Goal: Communication & Community: Answer question/provide support

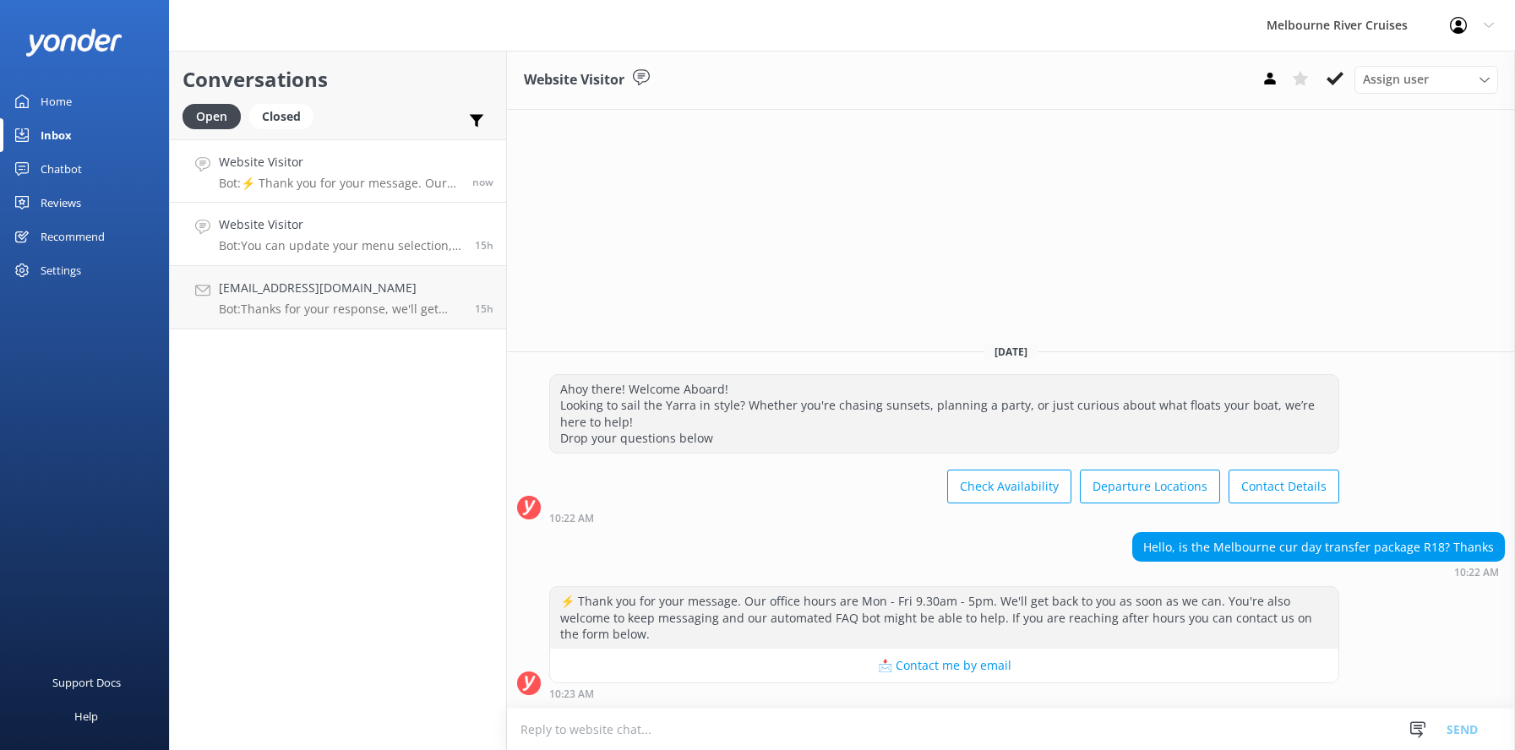
click at [283, 233] on h4 "Website Visitor" at bounding box center [340, 224] width 243 height 19
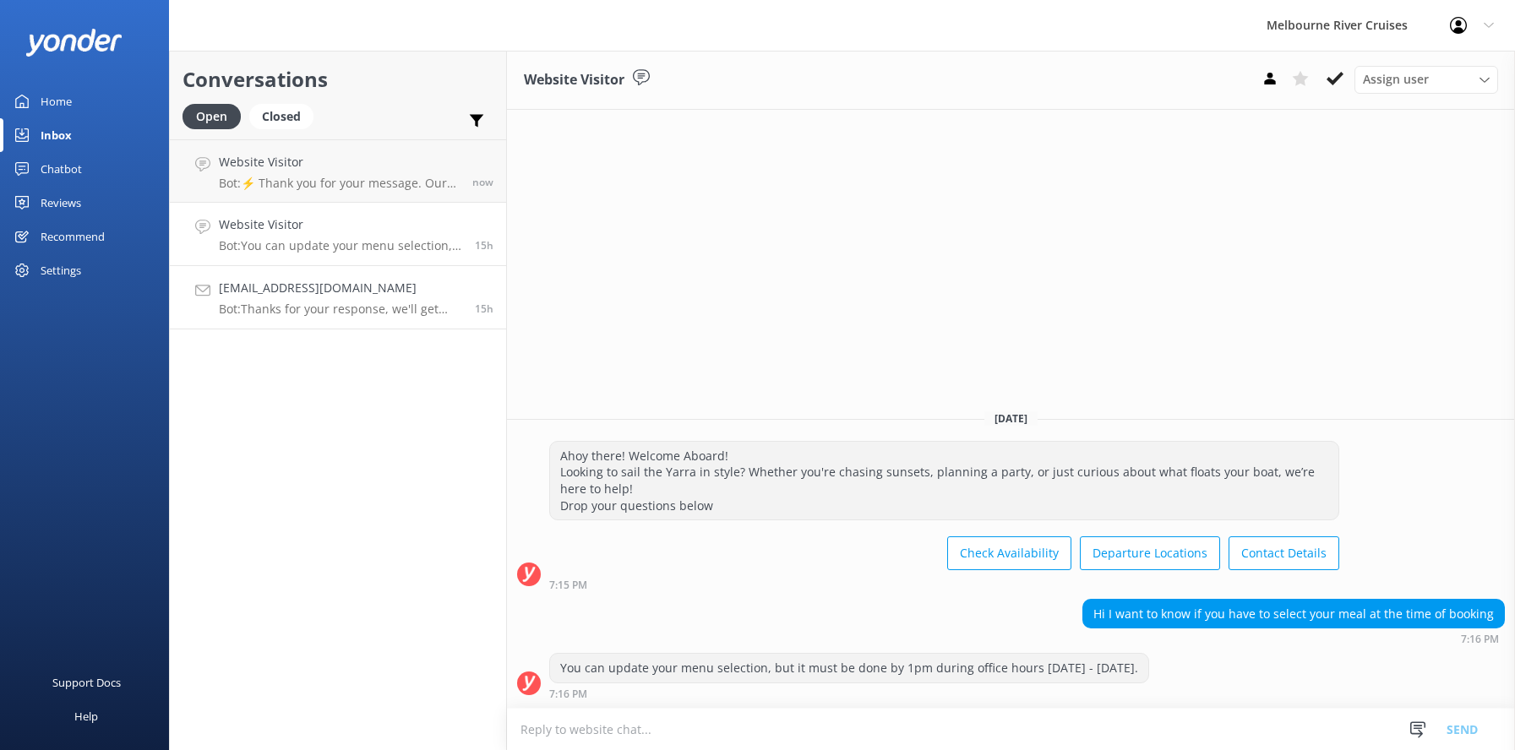
click at [270, 297] on h4 "[EMAIL_ADDRESS][DOMAIN_NAME]" at bounding box center [340, 288] width 243 height 19
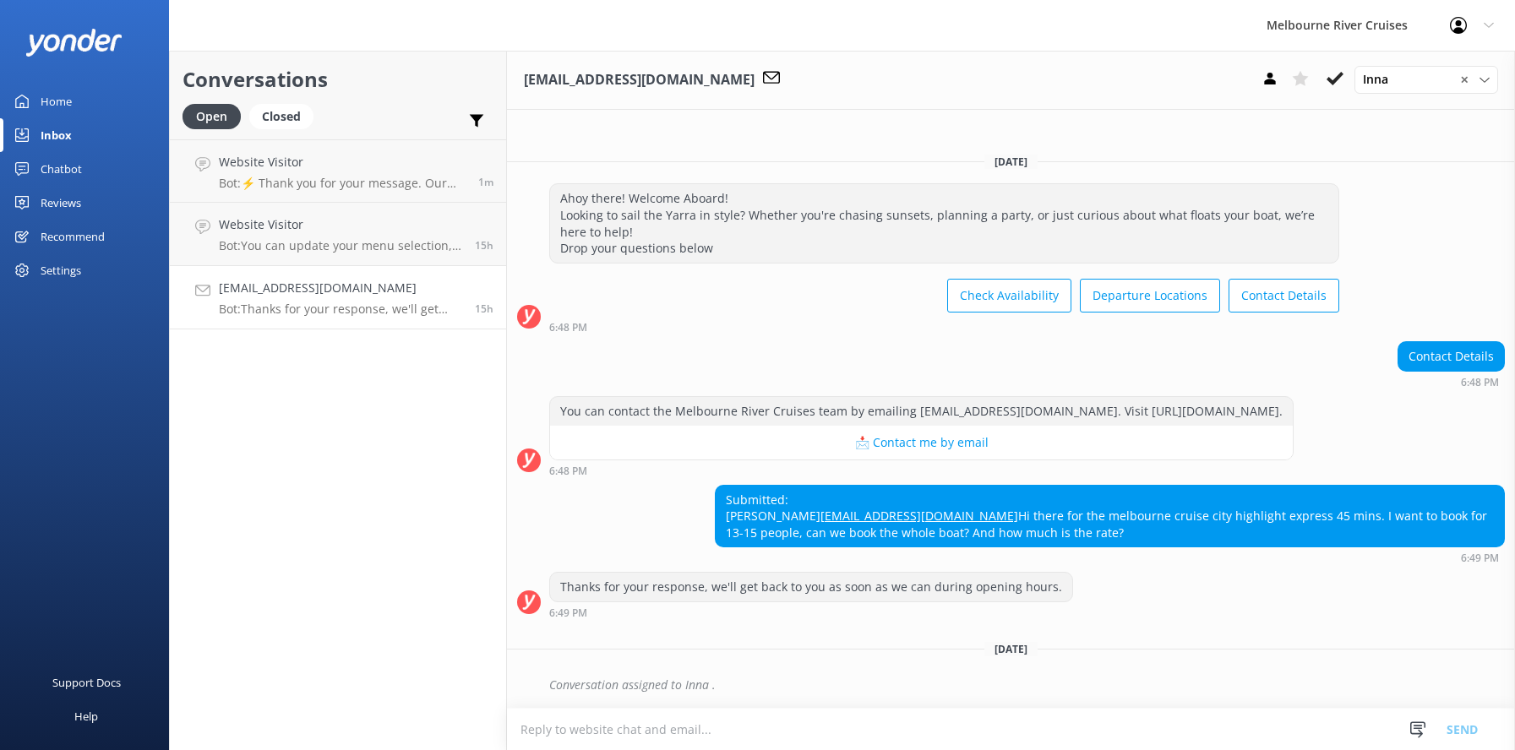
scroll to position [20, 0]
click at [196, 109] on div "Open" at bounding box center [212, 116] width 58 height 25
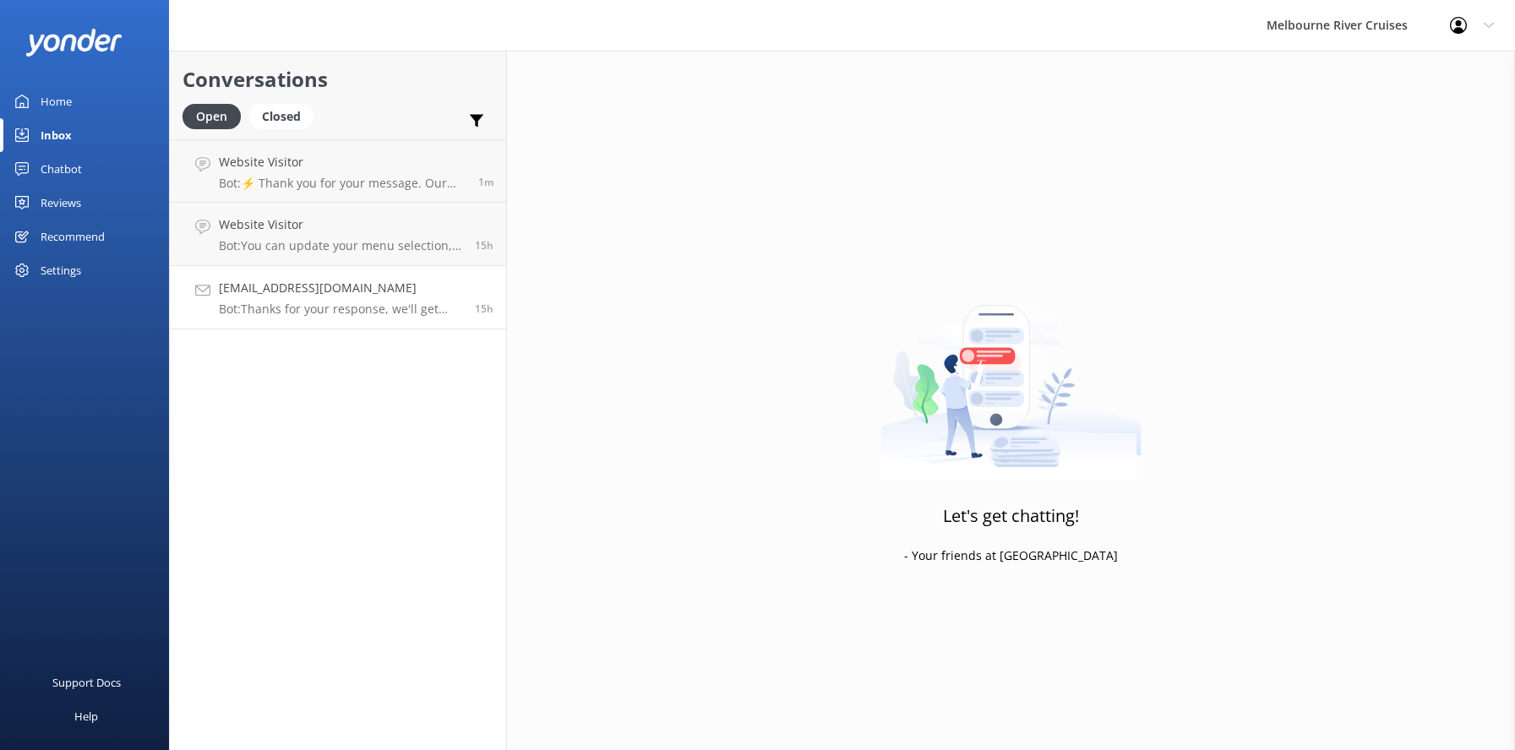
click at [254, 292] on h4 "[EMAIL_ADDRESS][DOMAIN_NAME]" at bounding box center [340, 288] width 243 height 19
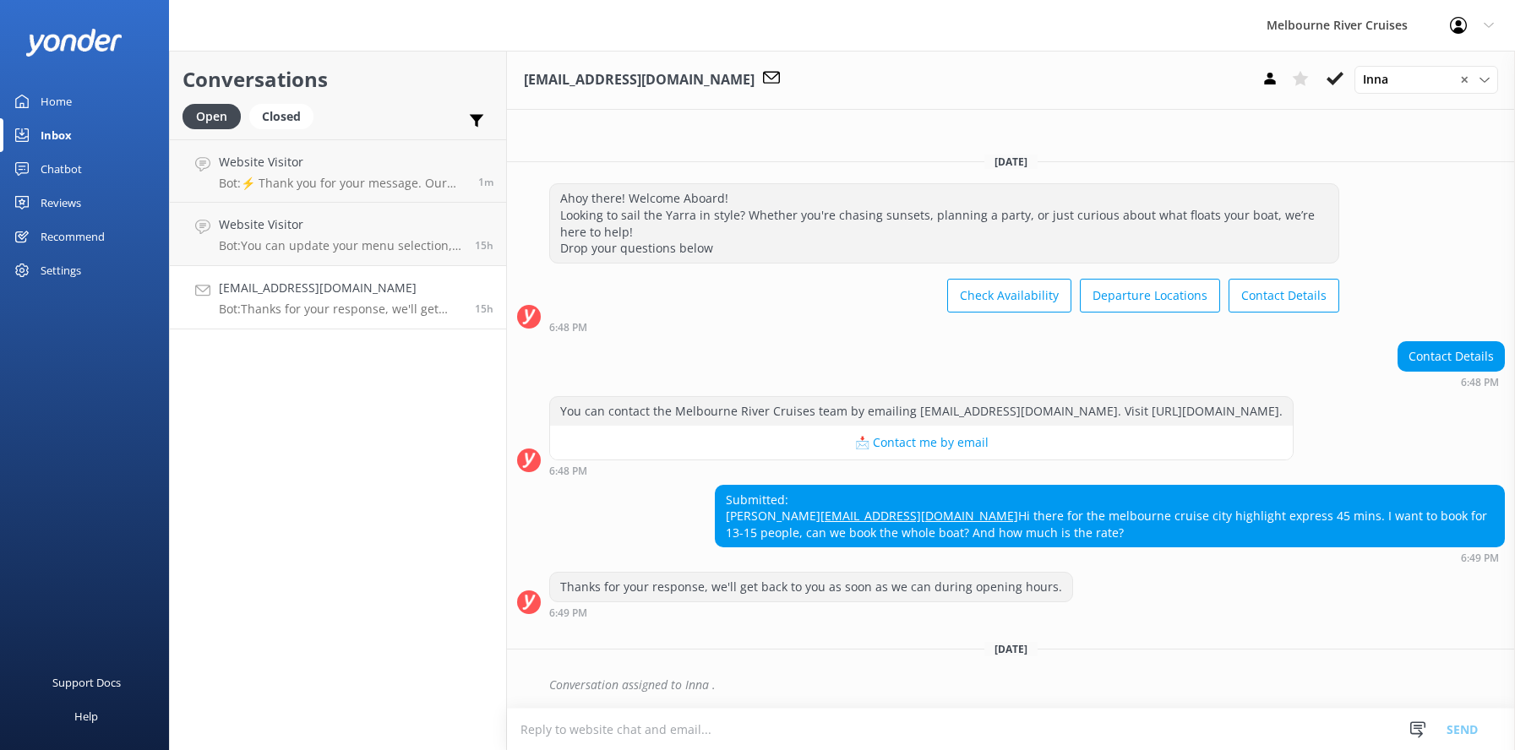
scroll to position [20, 0]
click at [1332, 77] on icon at bounding box center [1335, 78] width 17 height 17
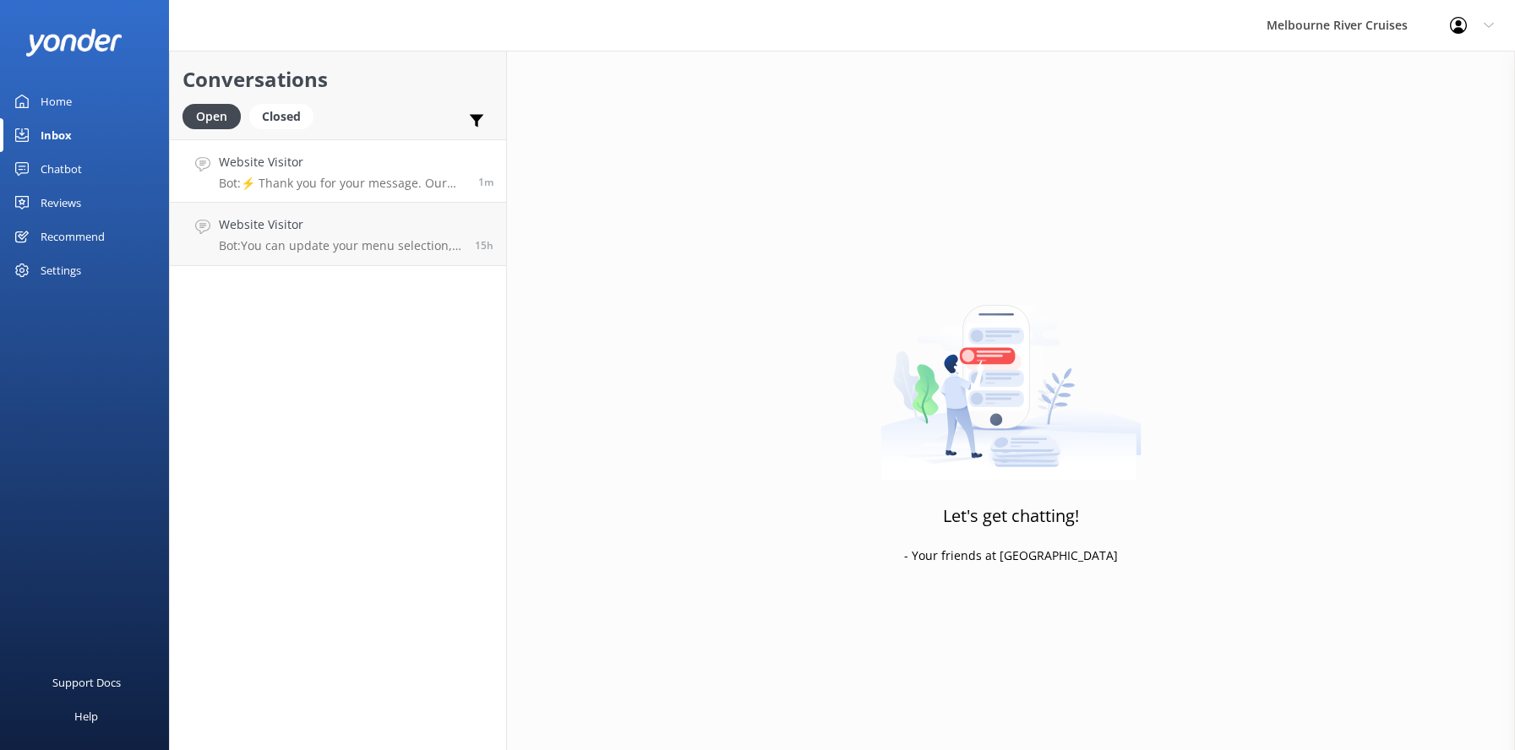
click at [304, 167] on h4 "Website Visitor" at bounding box center [342, 162] width 247 height 19
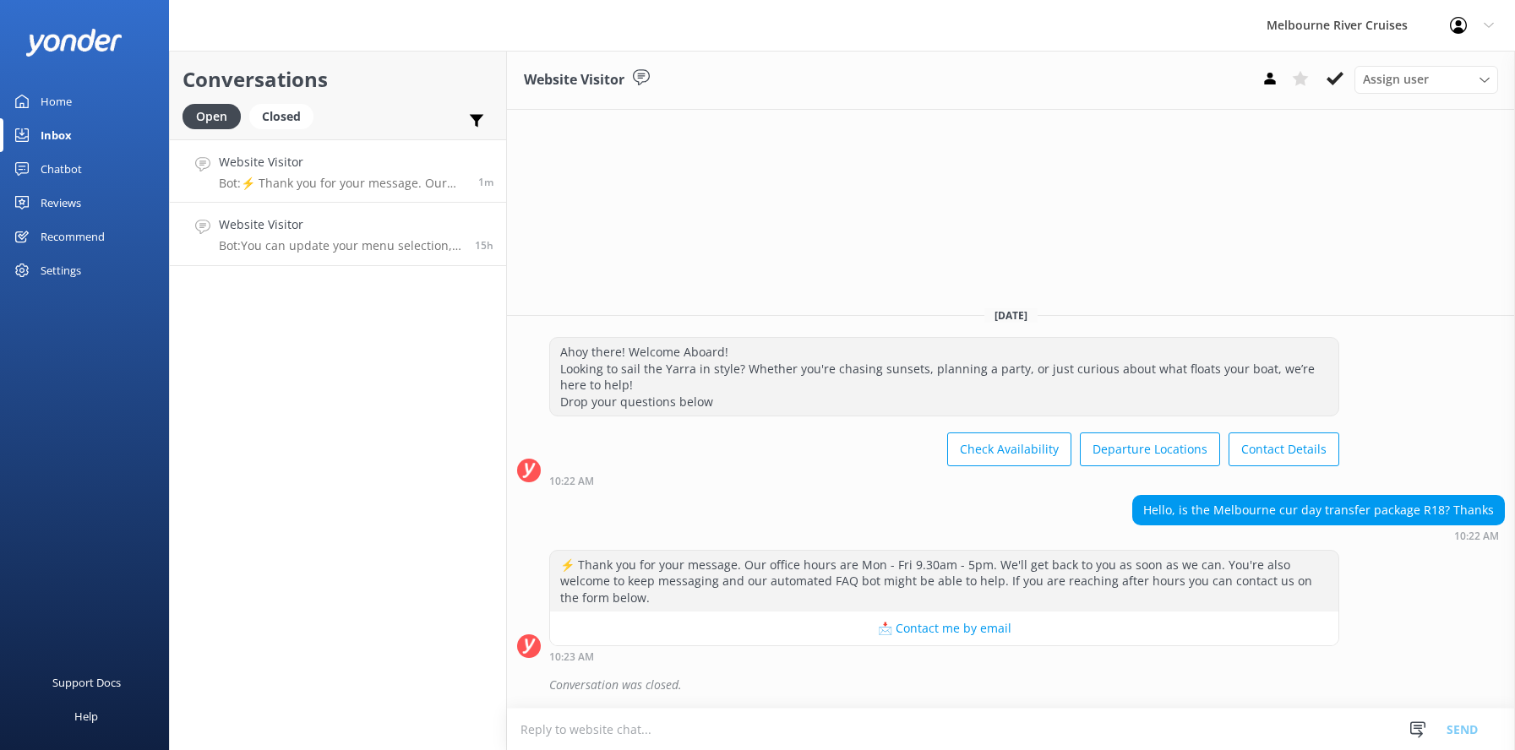
click at [269, 225] on h4 "Website Visitor" at bounding box center [340, 224] width 243 height 19
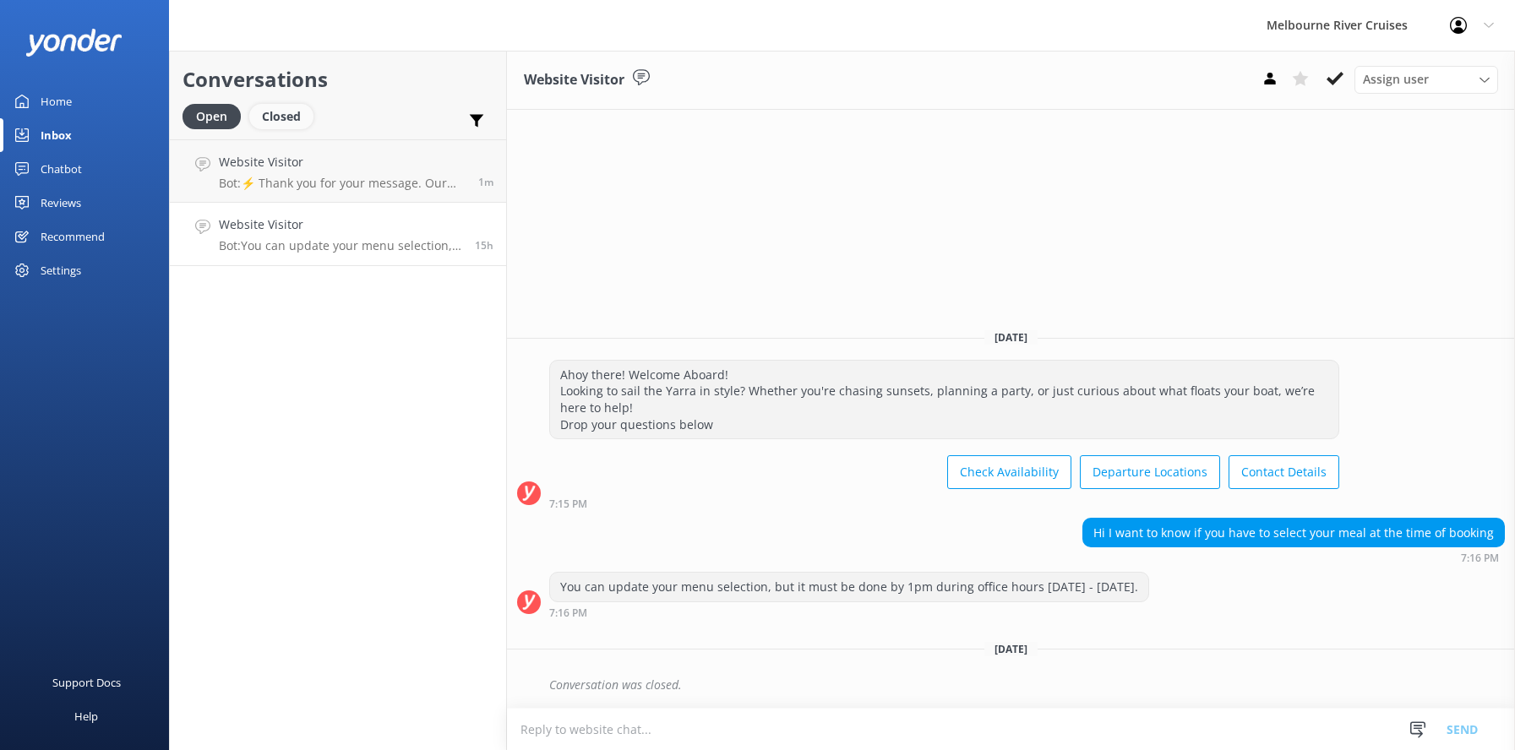
click at [279, 119] on div "Closed" at bounding box center [281, 116] width 64 height 25
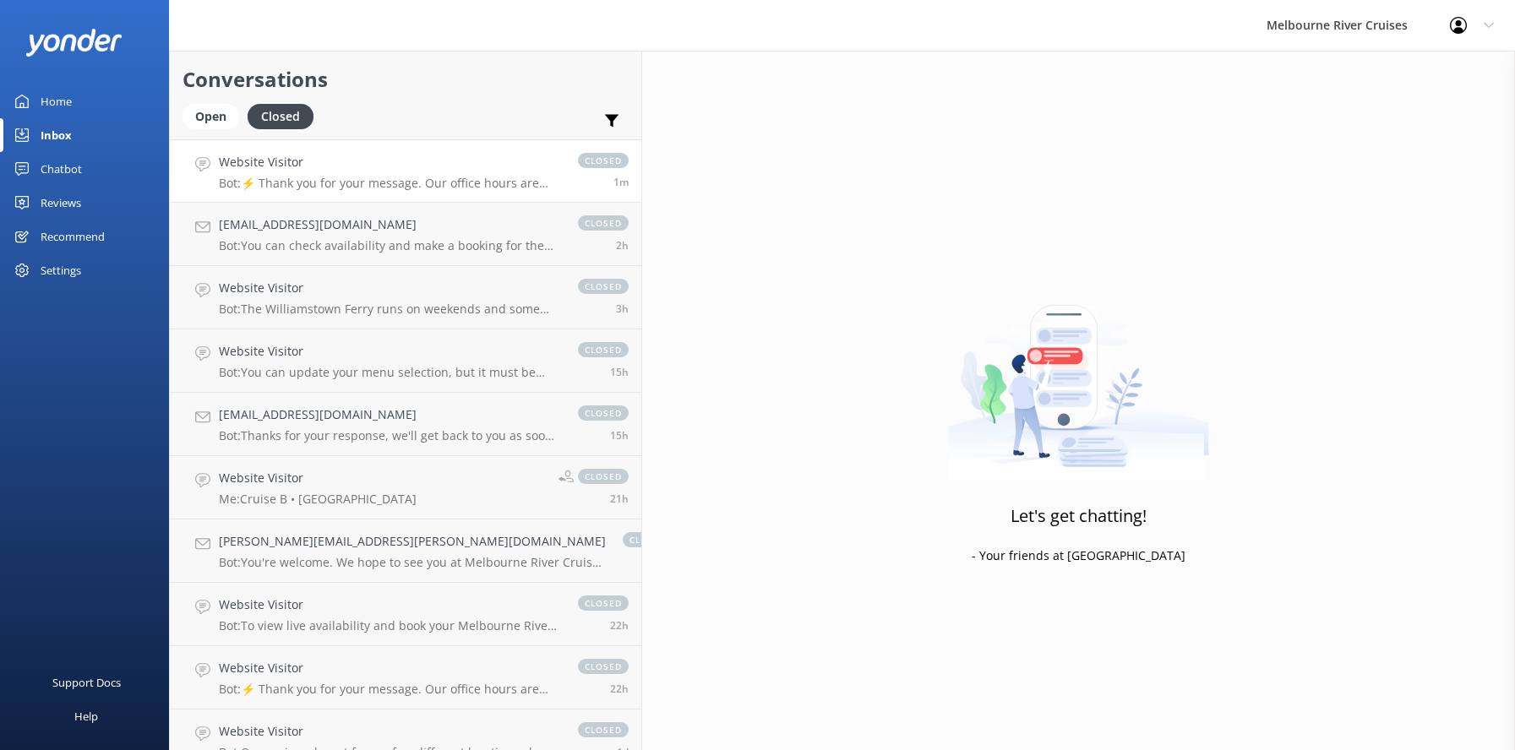
click at [283, 177] on p "Bot: ⚡ Thank you for your message. Our office hours are Mon - Fri 9.30am - 5pm.…" at bounding box center [390, 183] width 342 height 15
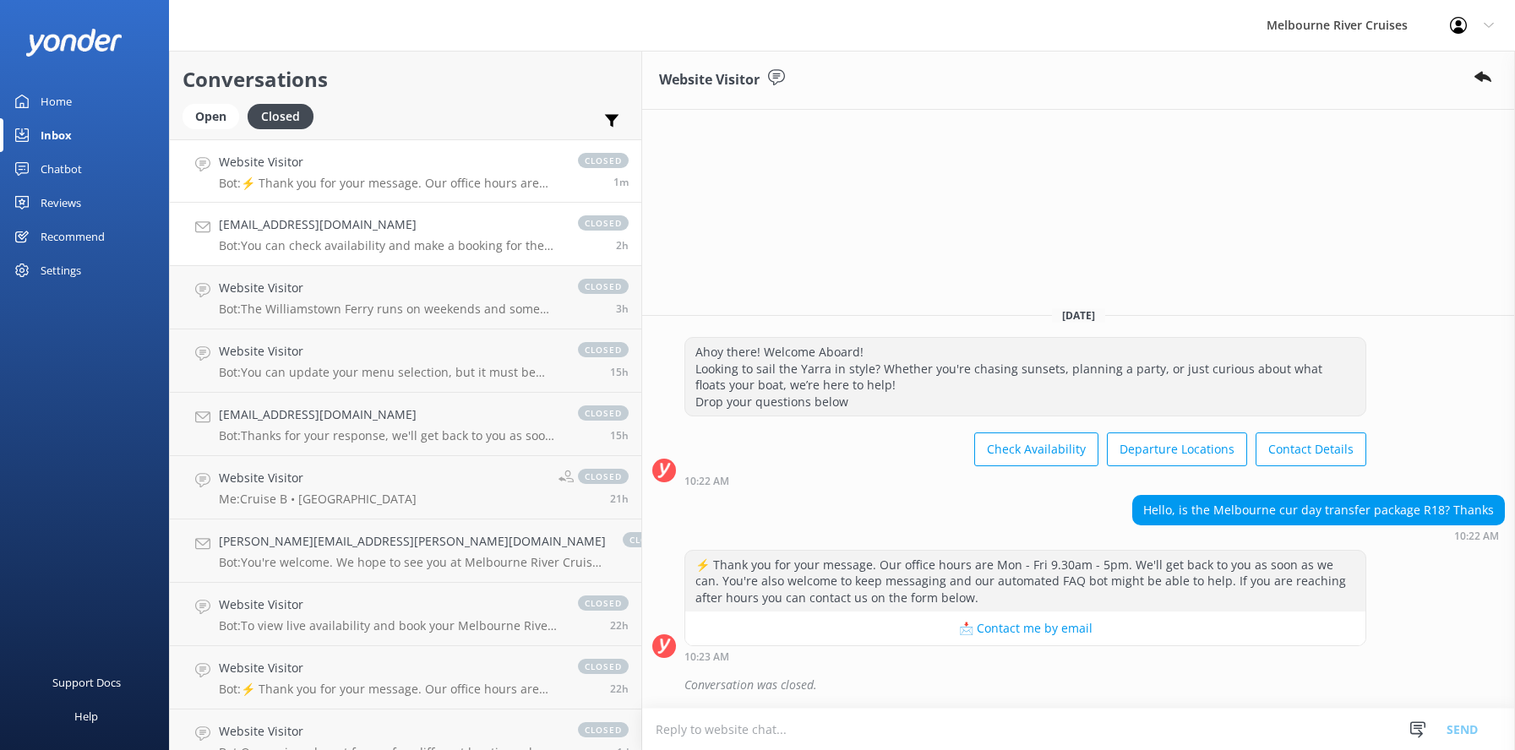
click at [292, 235] on div "[EMAIL_ADDRESS][DOMAIN_NAME] Bot: You can check availability and make a booking…" at bounding box center [390, 233] width 342 height 37
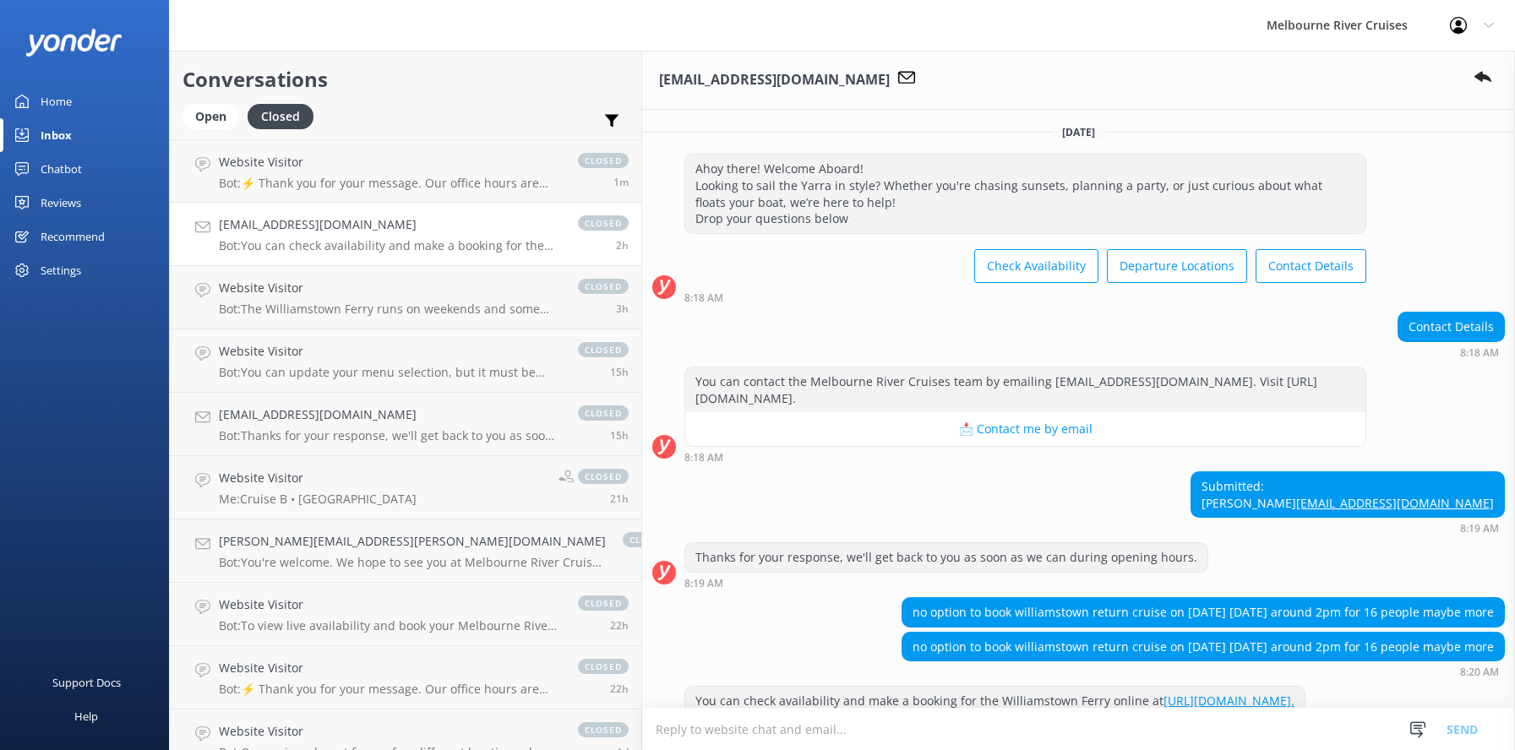
scroll to position [202, 0]
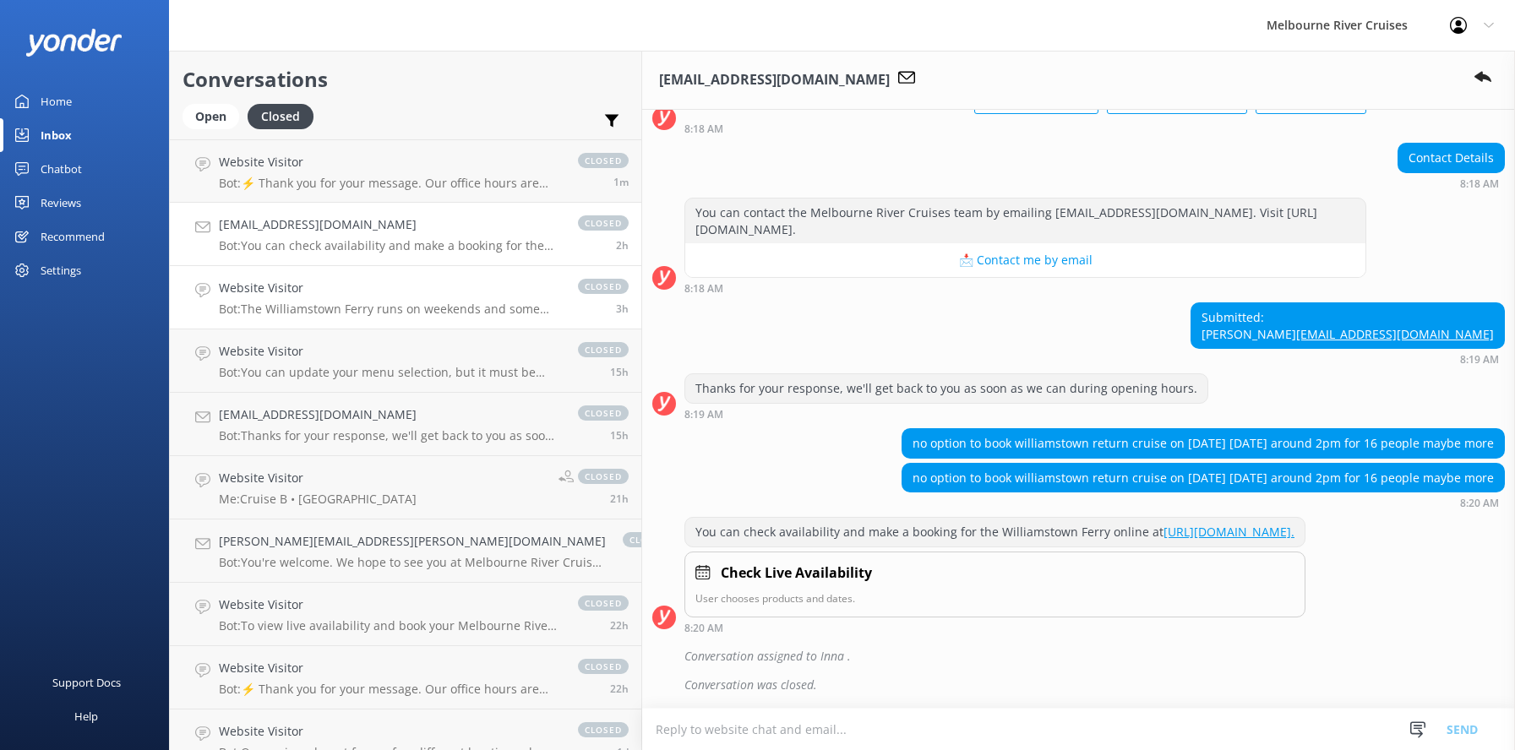
click at [288, 290] on h4 "Website Visitor" at bounding box center [390, 288] width 342 height 19
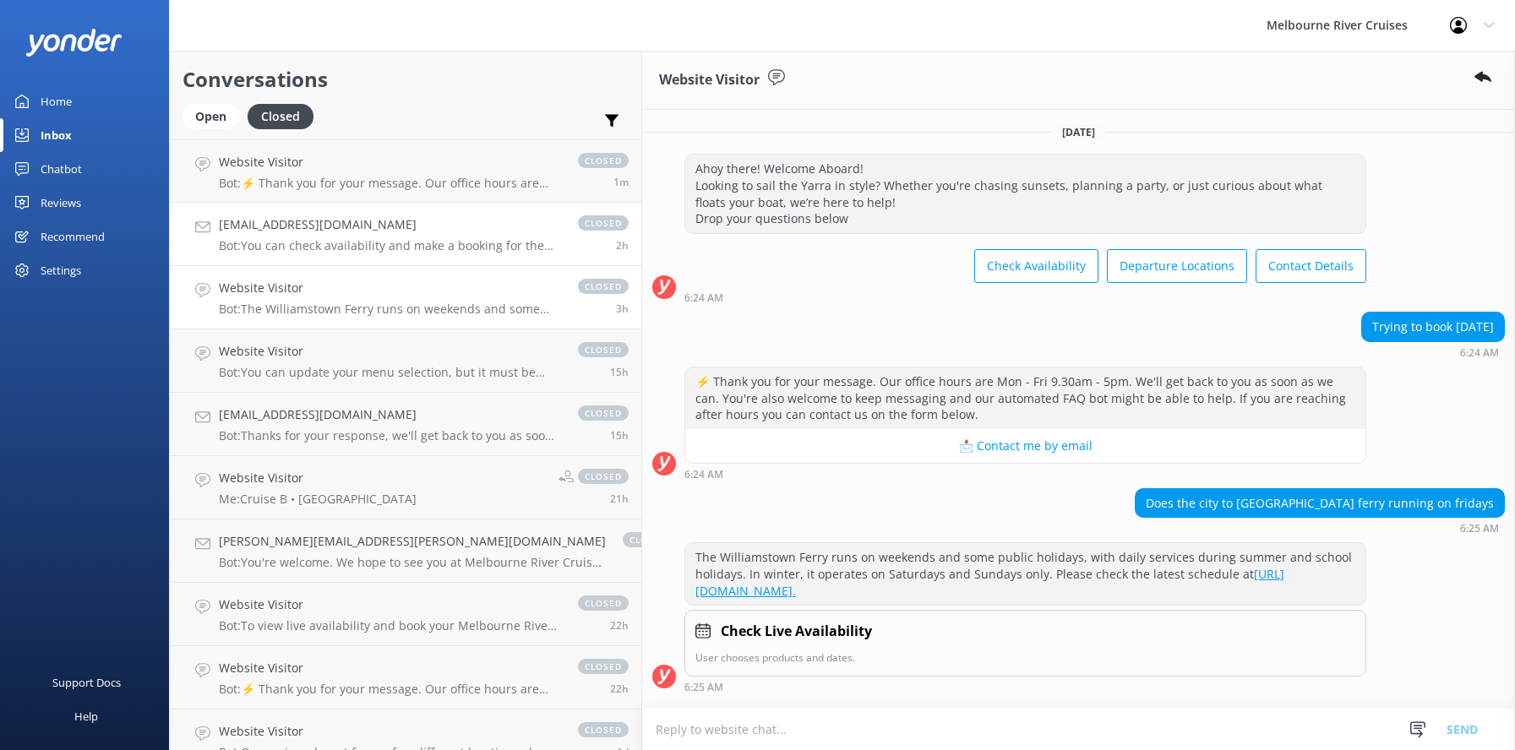
scroll to position [30, 0]
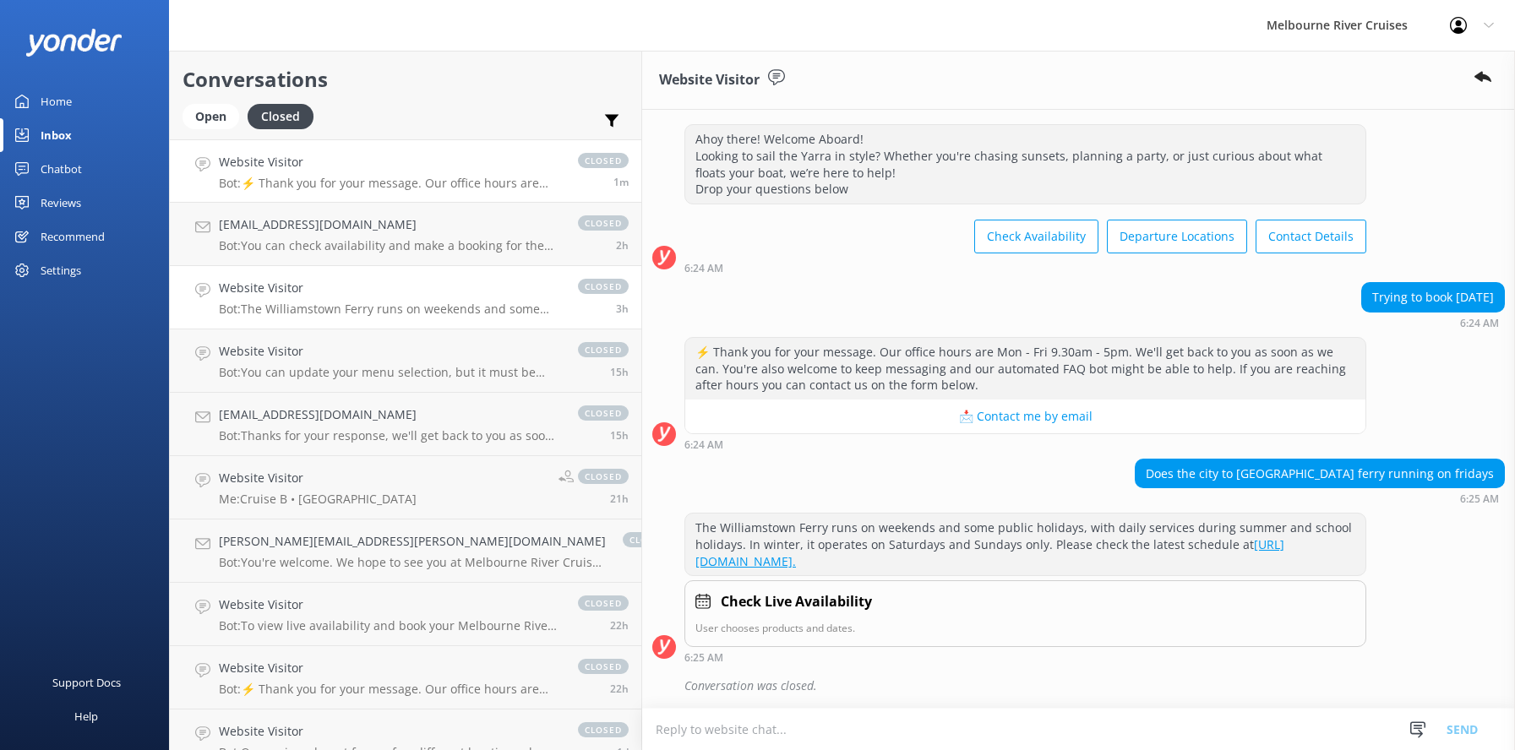
click at [265, 175] on div "Website Visitor Bot: ⚡ Thank you for your message. Our office hours are Mon - F…" at bounding box center [390, 171] width 342 height 36
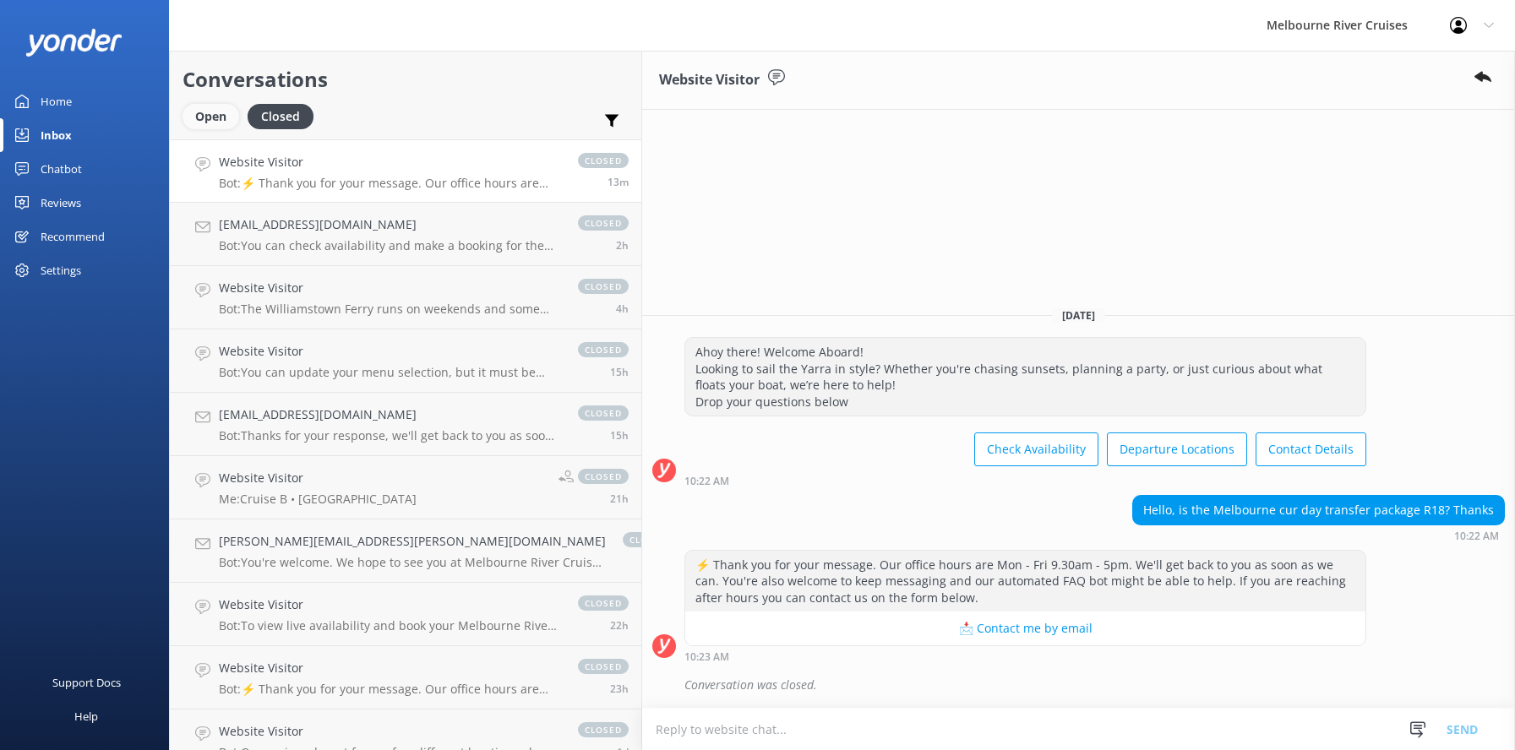
click at [198, 123] on div "Open" at bounding box center [211, 116] width 57 height 25
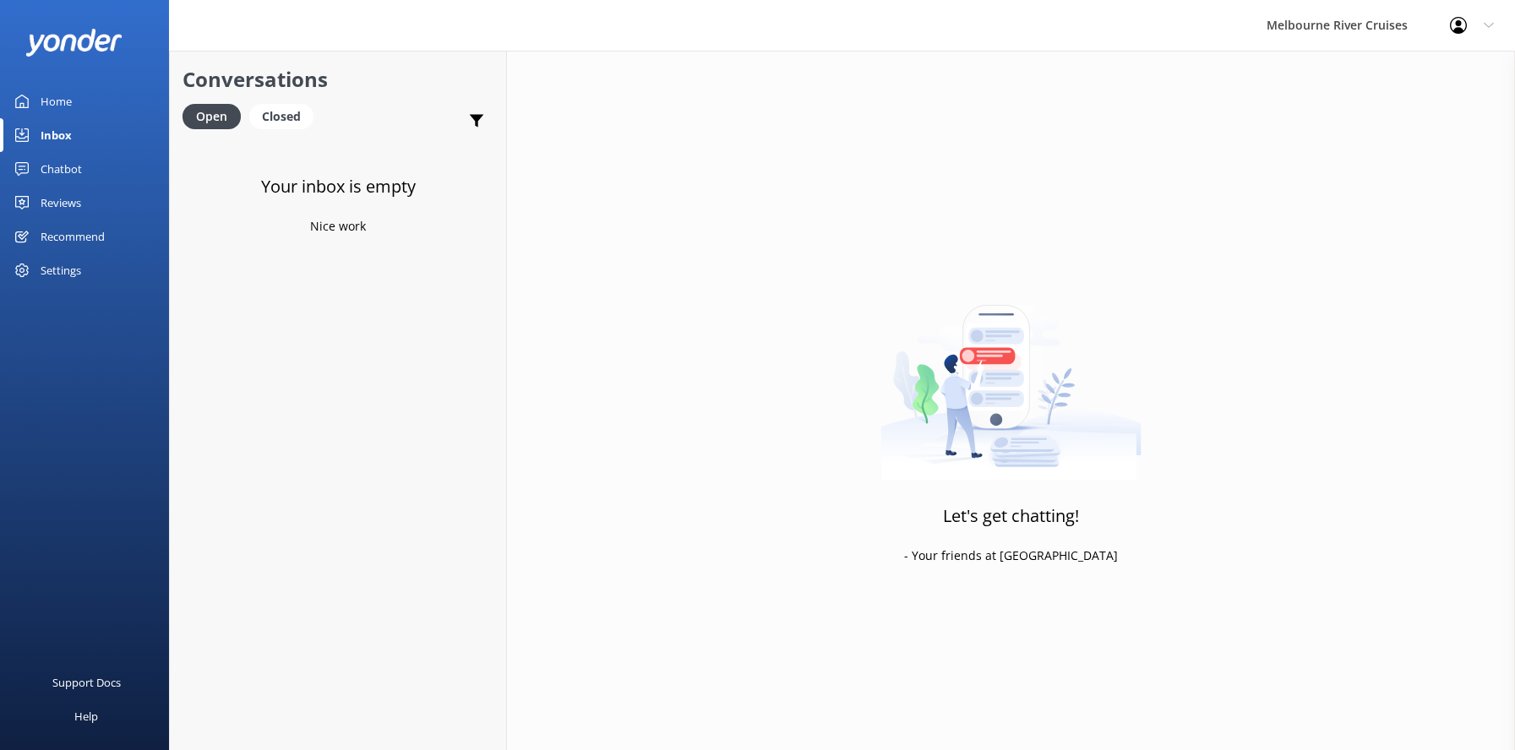
click at [52, 138] on div "Inbox" at bounding box center [56, 135] width 31 height 34
click at [51, 95] on div "Home" at bounding box center [56, 102] width 31 height 34
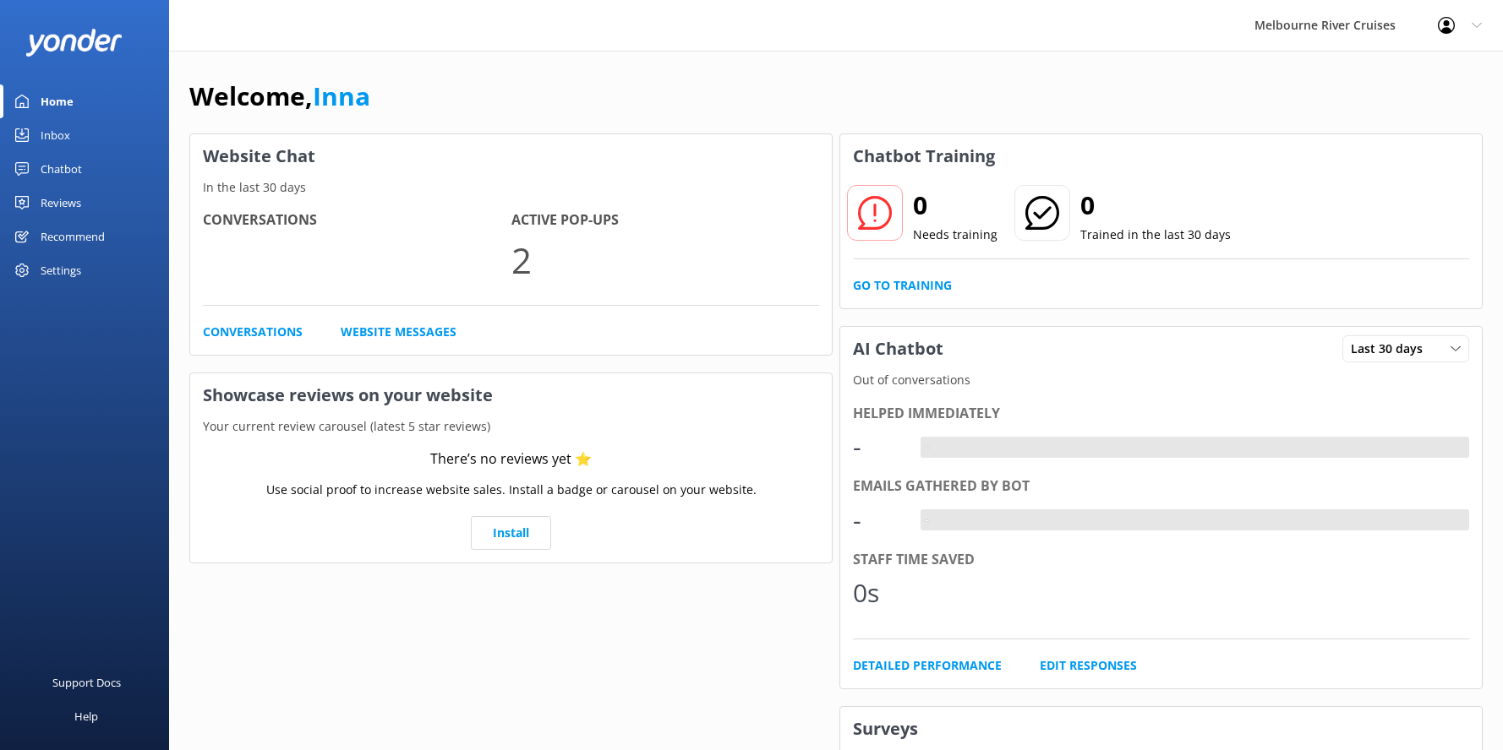
click at [54, 171] on div "Chatbot" at bounding box center [61, 169] width 41 height 34
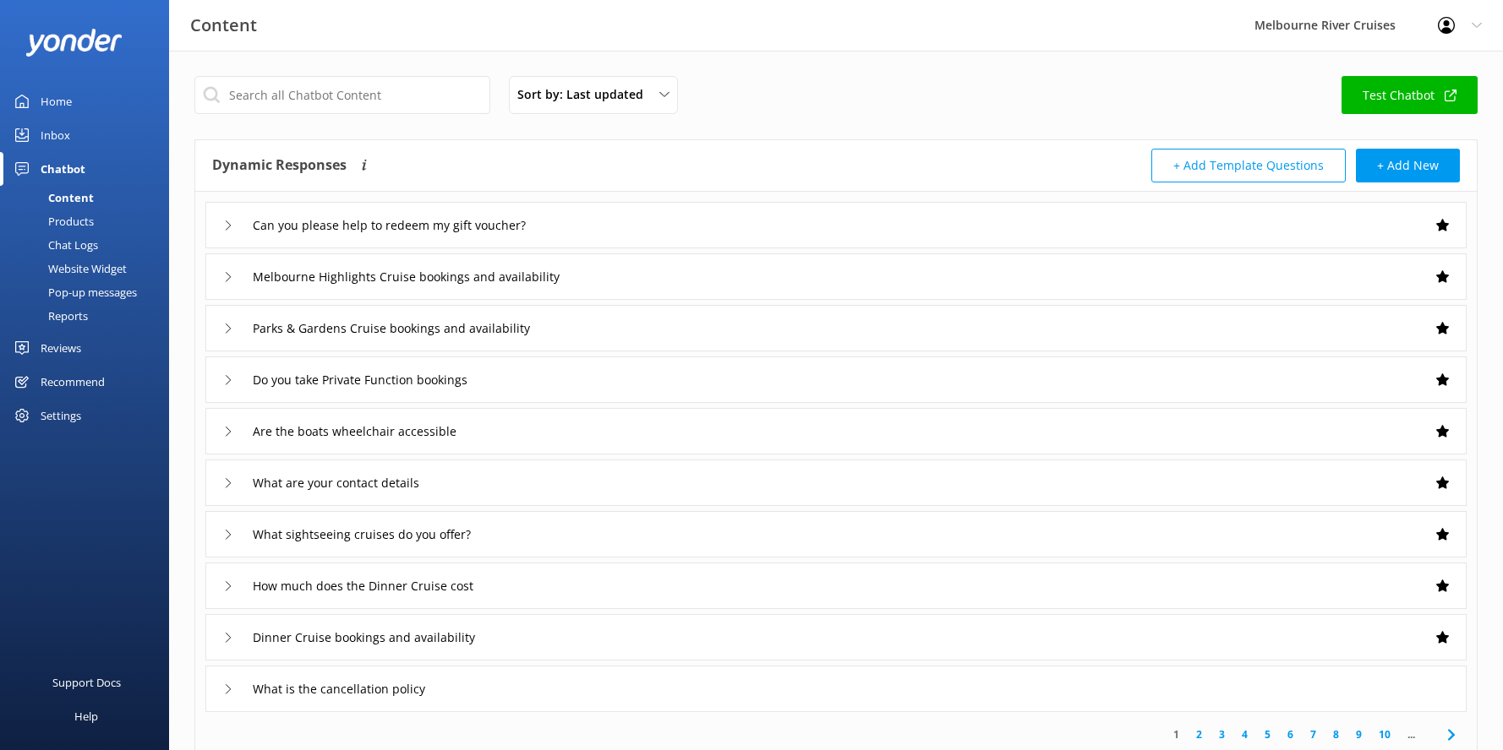
click at [61, 419] on div "Settings" at bounding box center [61, 416] width 41 height 34
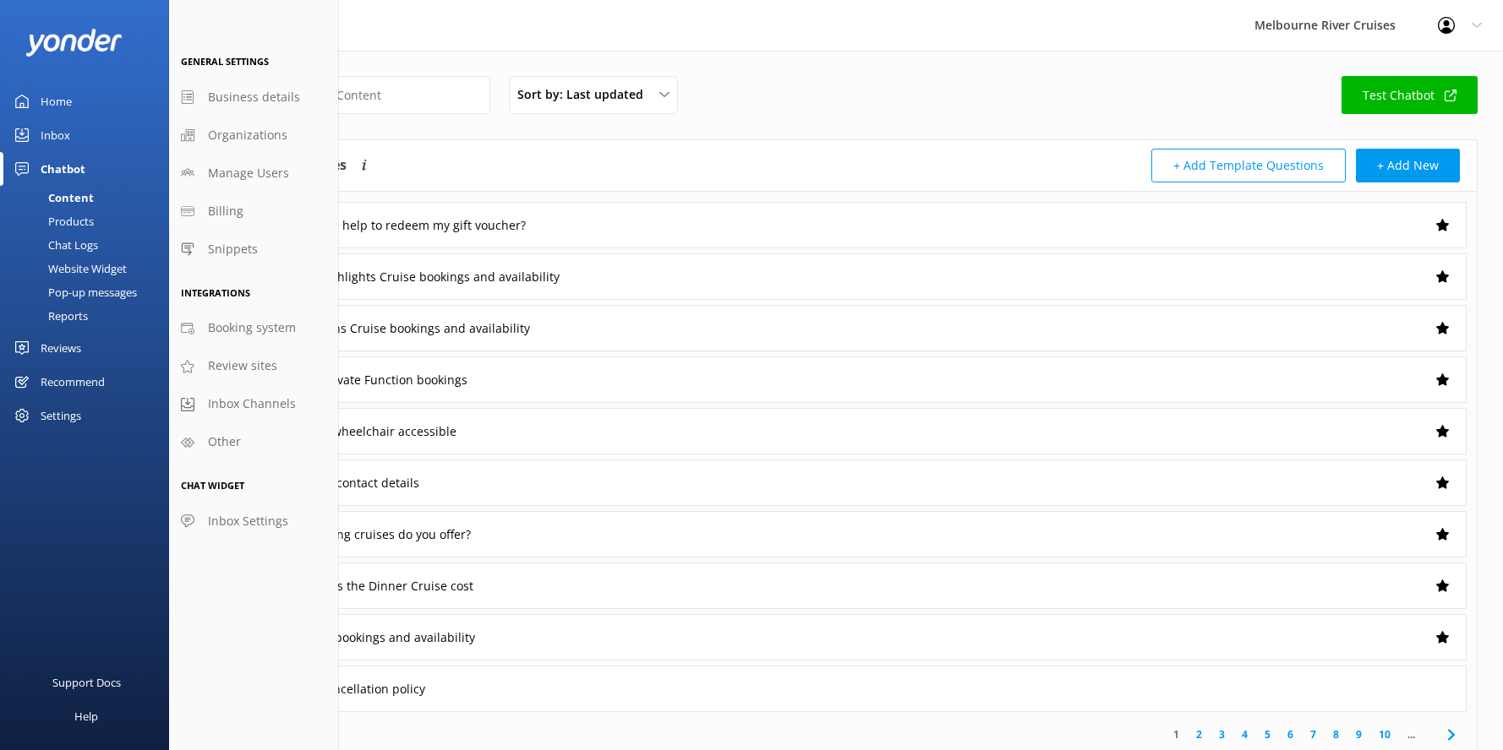
click at [69, 194] on div "Content" at bounding box center [52, 198] width 84 height 24
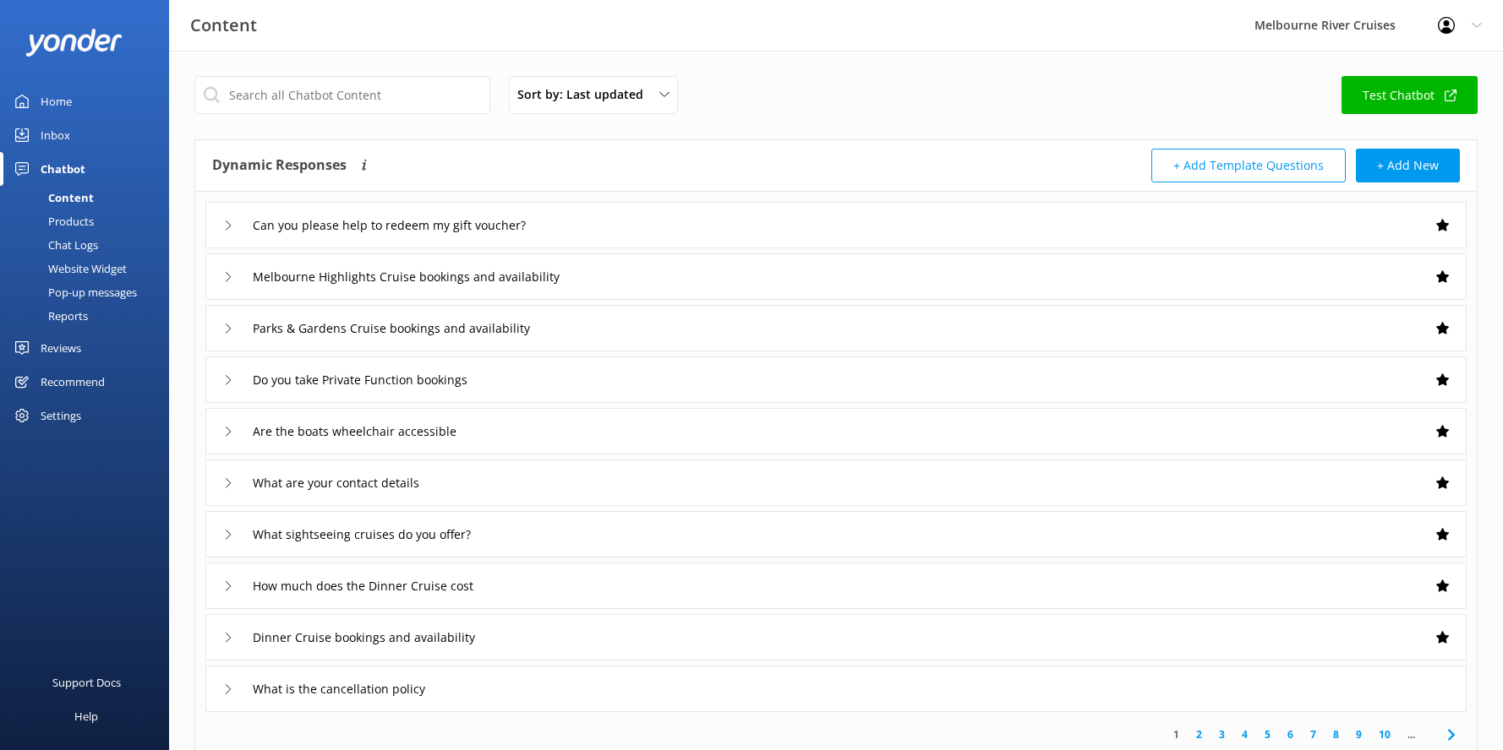
click at [71, 224] on div "Products" at bounding box center [52, 222] width 84 height 24
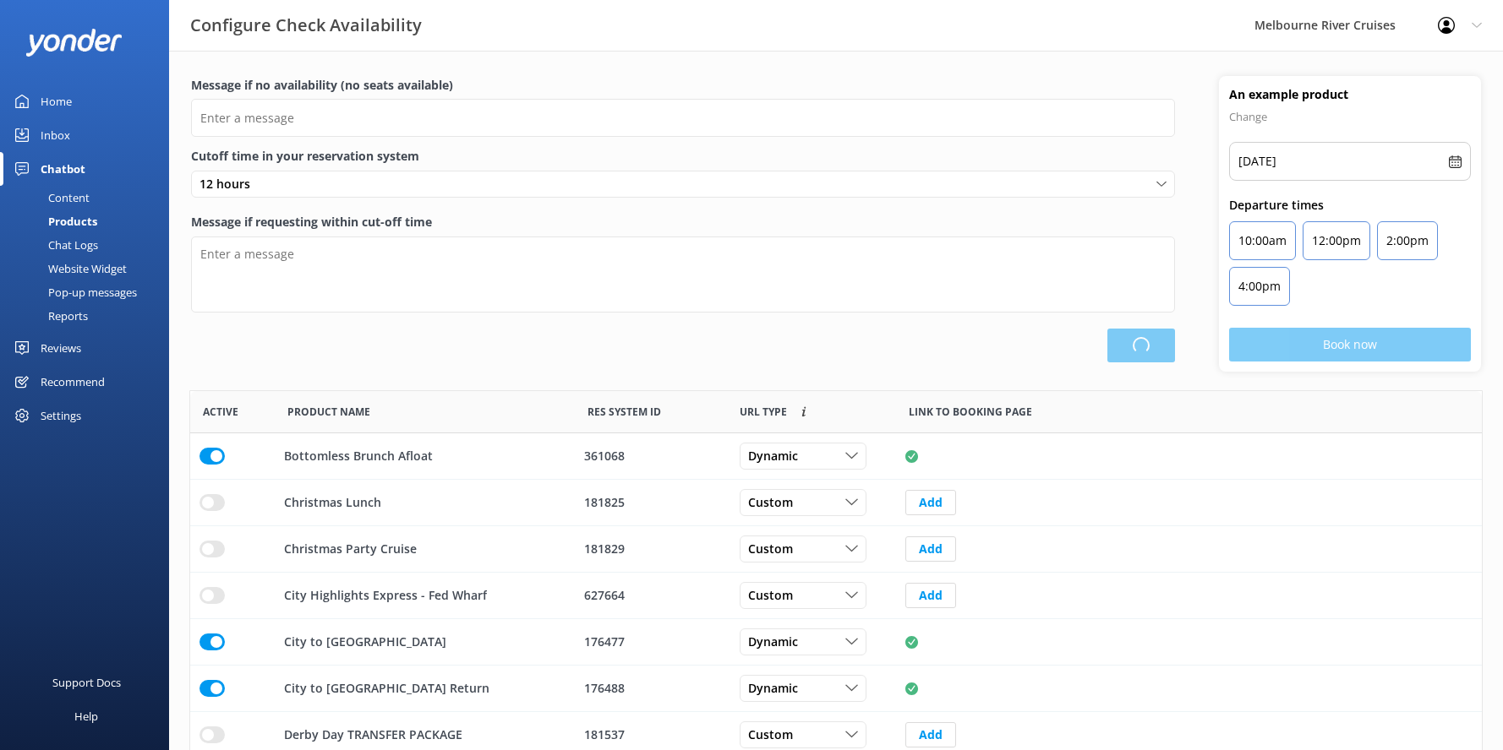
type input "There are no seats available, please check an alternative day"
type textarea "Our online booking system closes {hours} prior to departure. Please contact us …"
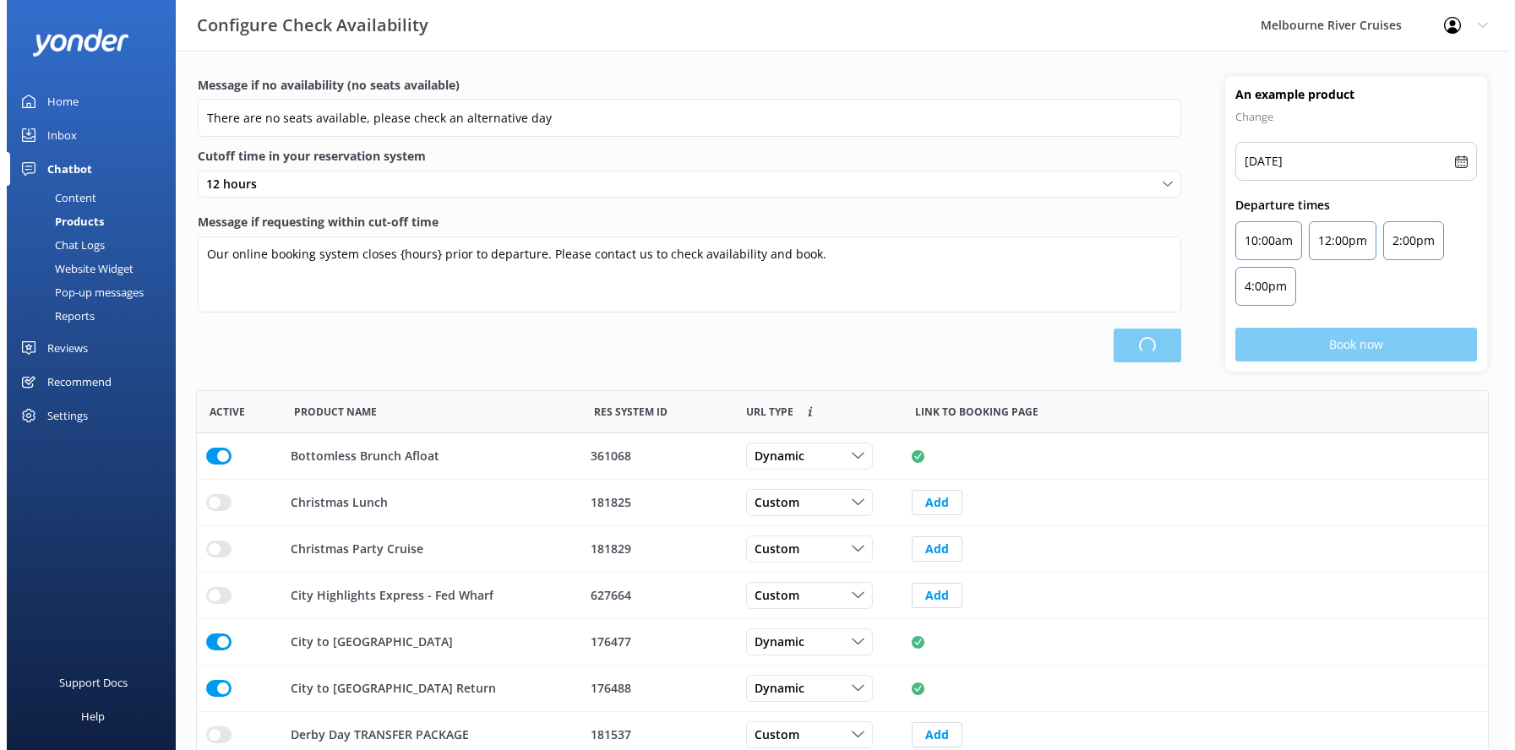
scroll to position [495, 1279]
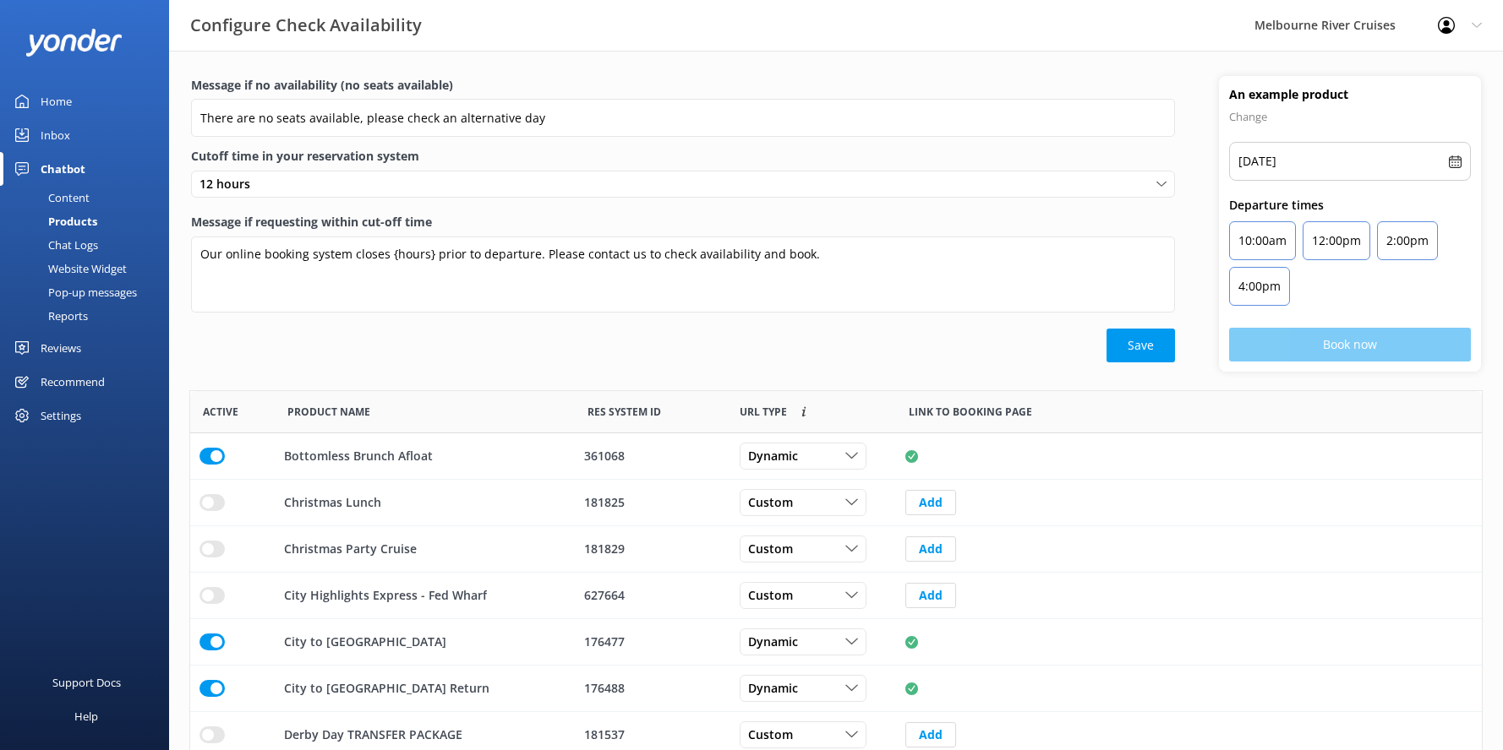
click at [68, 245] on div "Chat Logs" at bounding box center [54, 245] width 88 height 24
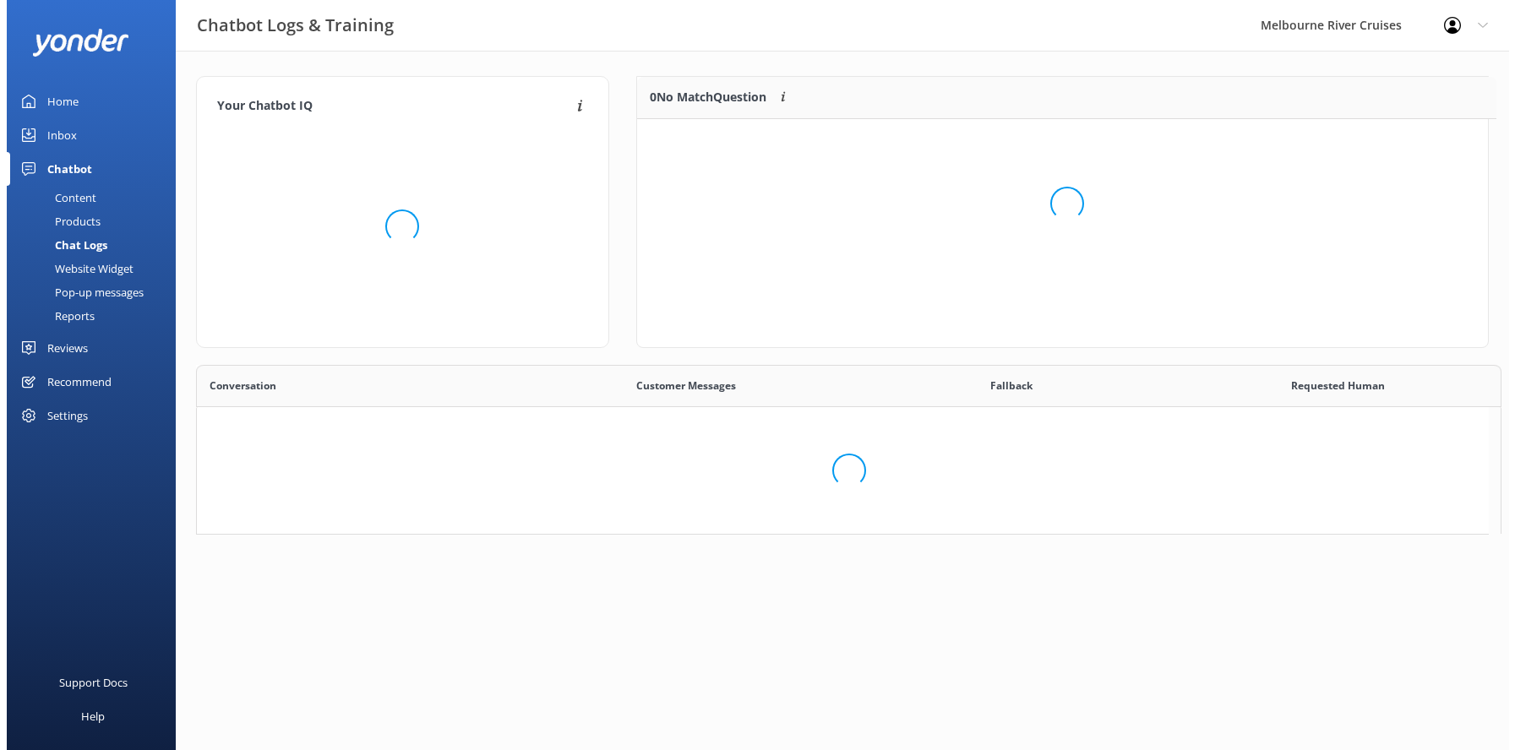
scroll to position [14, 14]
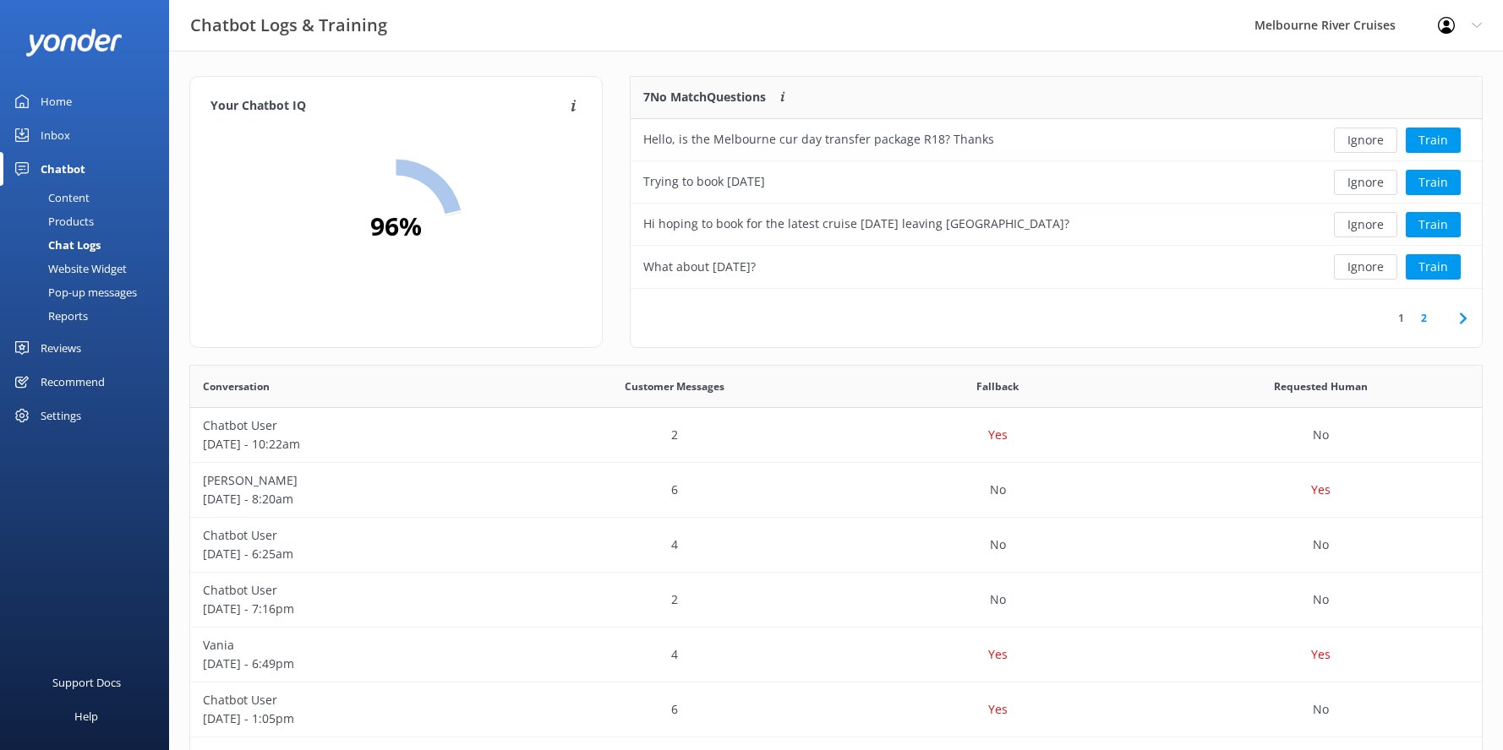
click at [74, 267] on div "Website Widget" at bounding box center [68, 269] width 117 height 24
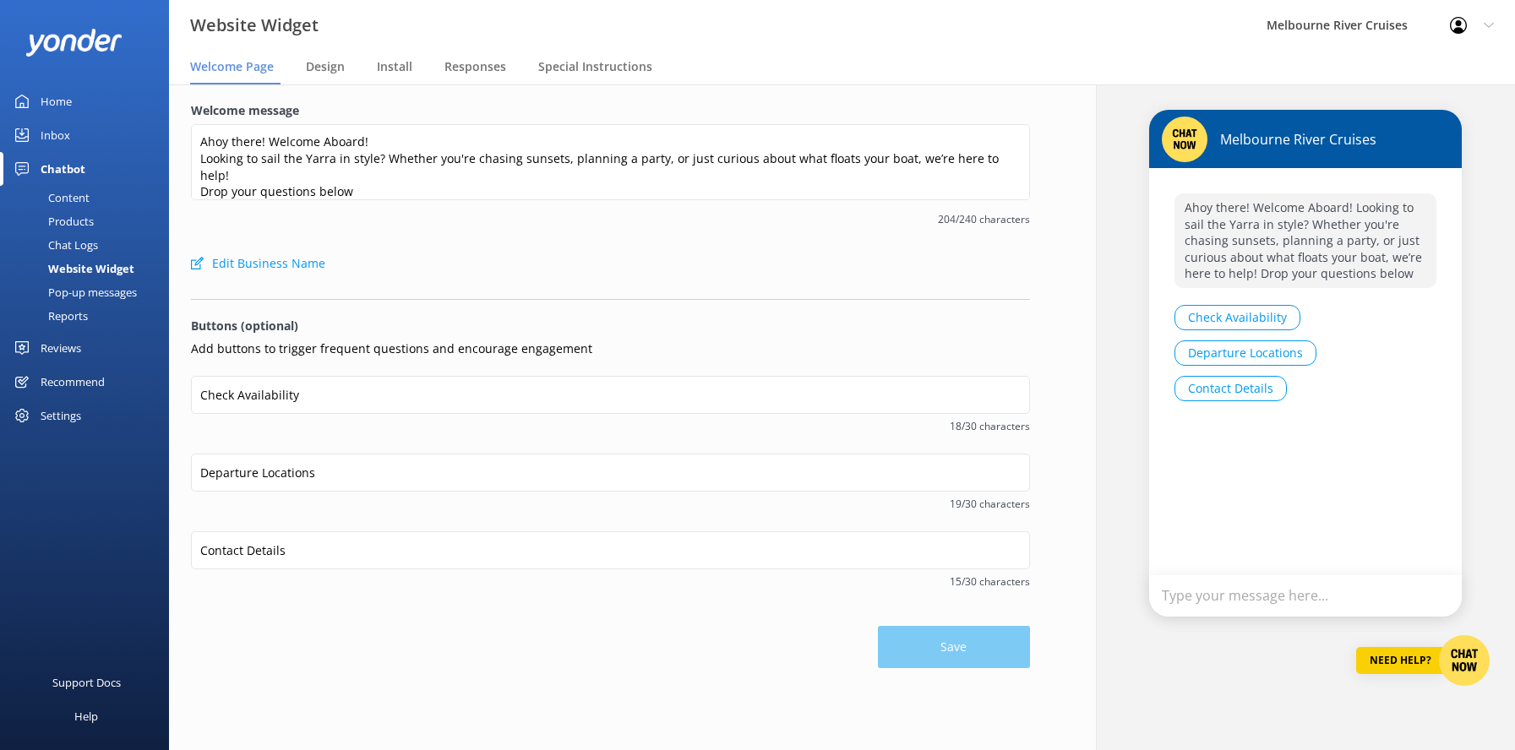
click at [1184, 596] on div "Type your message here..." at bounding box center [1305, 595] width 313 height 41
click at [1171, 598] on div "Type your message here..." at bounding box center [1305, 595] width 313 height 41
click at [1467, 659] on img at bounding box center [1464, 660] width 51 height 51
click at [1184, 591] on div "Type your message here..." at bounding box center [1305, 595] width 313 height 41
click at [1465, 663] on img at bounding box center [1464, 660] width 51 height 51
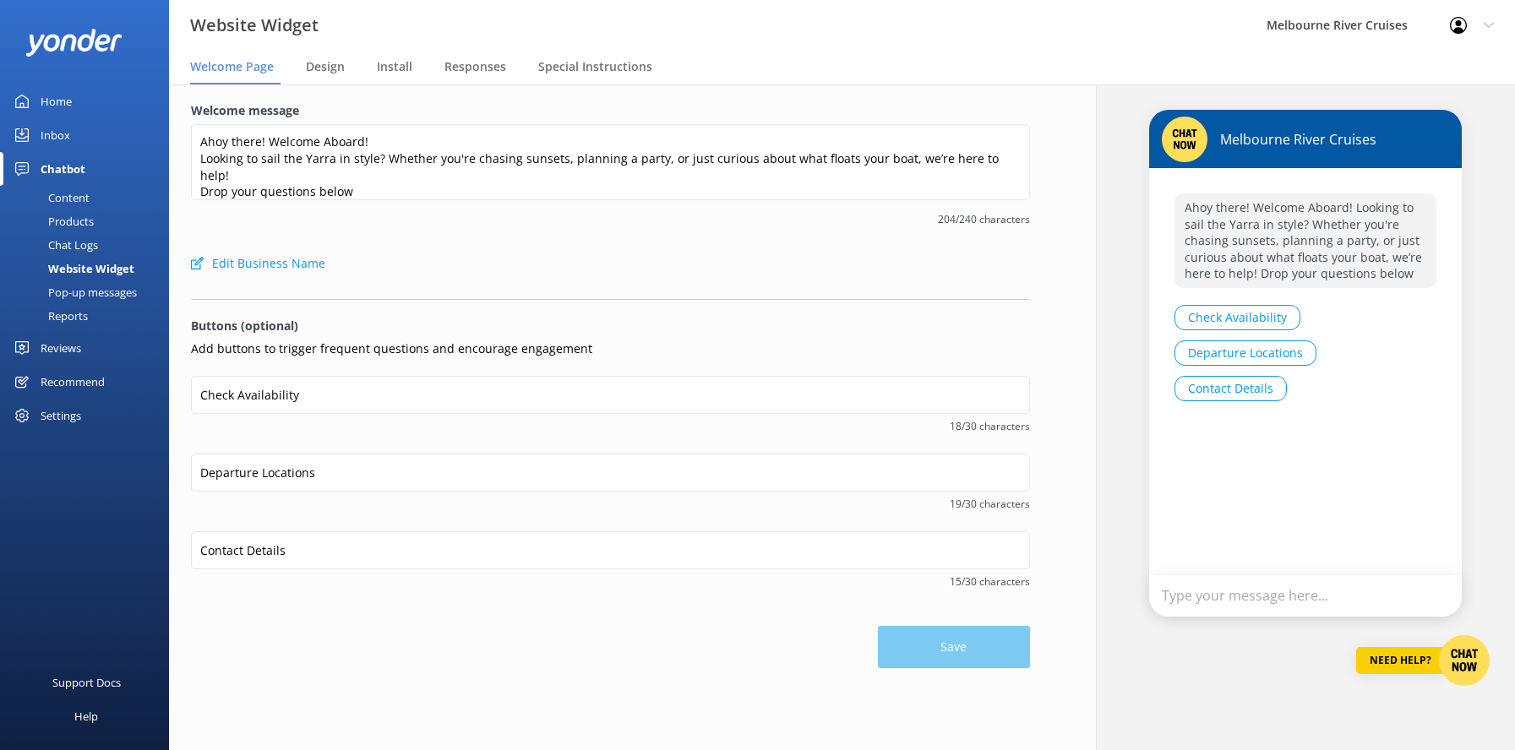
click at [52, 95] on div "Home" at bounding box center [56, 102] width 31 height 34
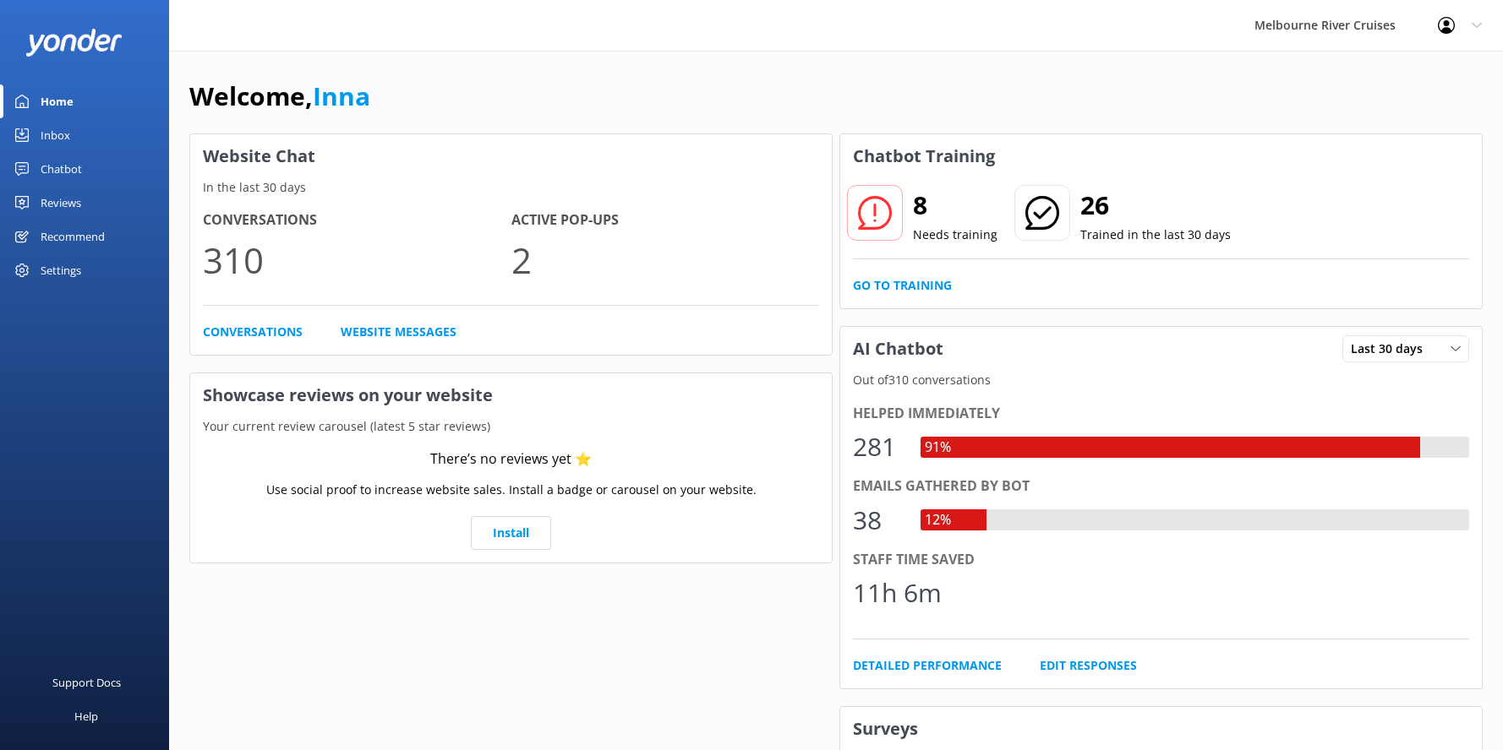
click at [59, 139] on div "Inbox" at bounding box center [56, 135] width 30 height 34
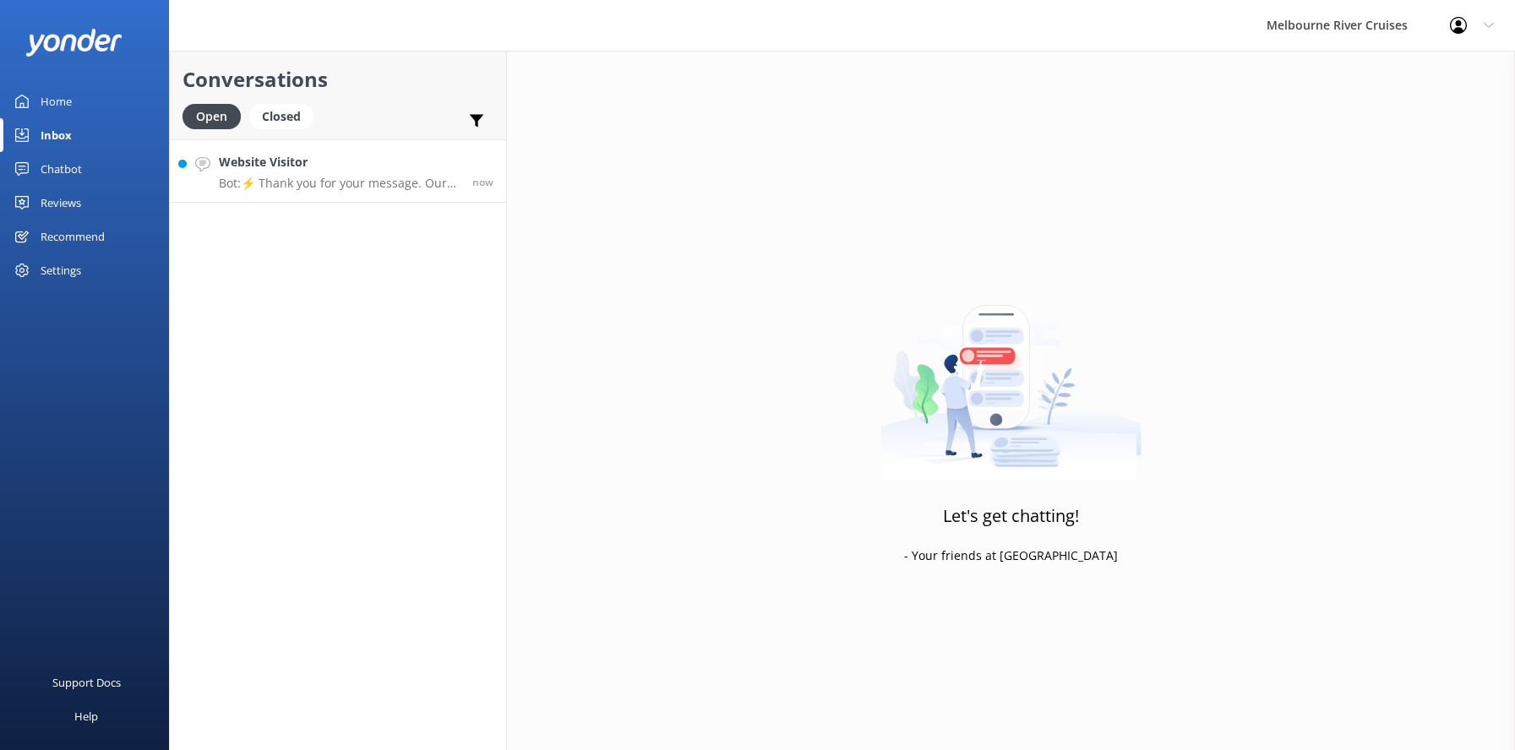
click at [345, 172] on h4 "Website Visitor" at bounding box center [339, 162] width 241 height 19
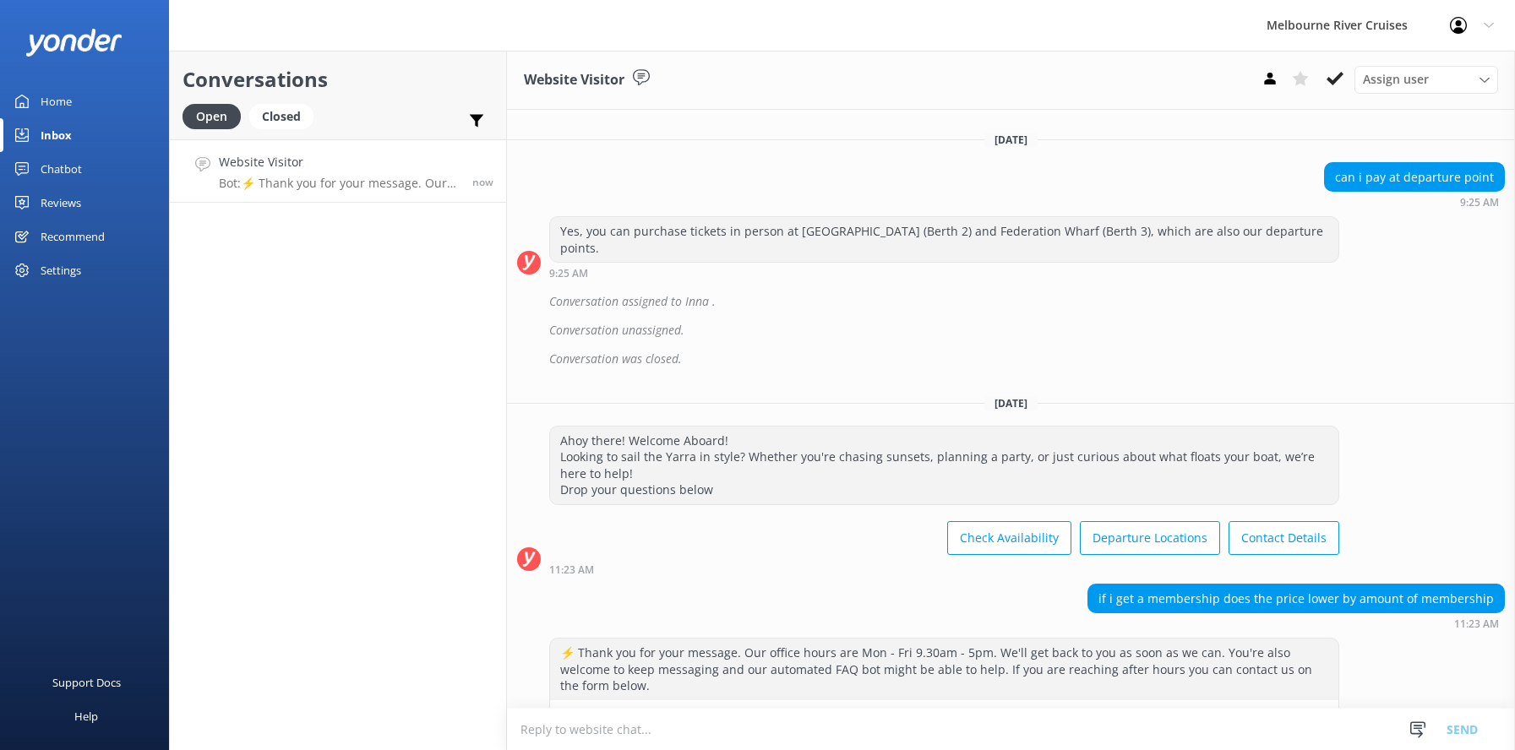
scroll to position [1118, 0]
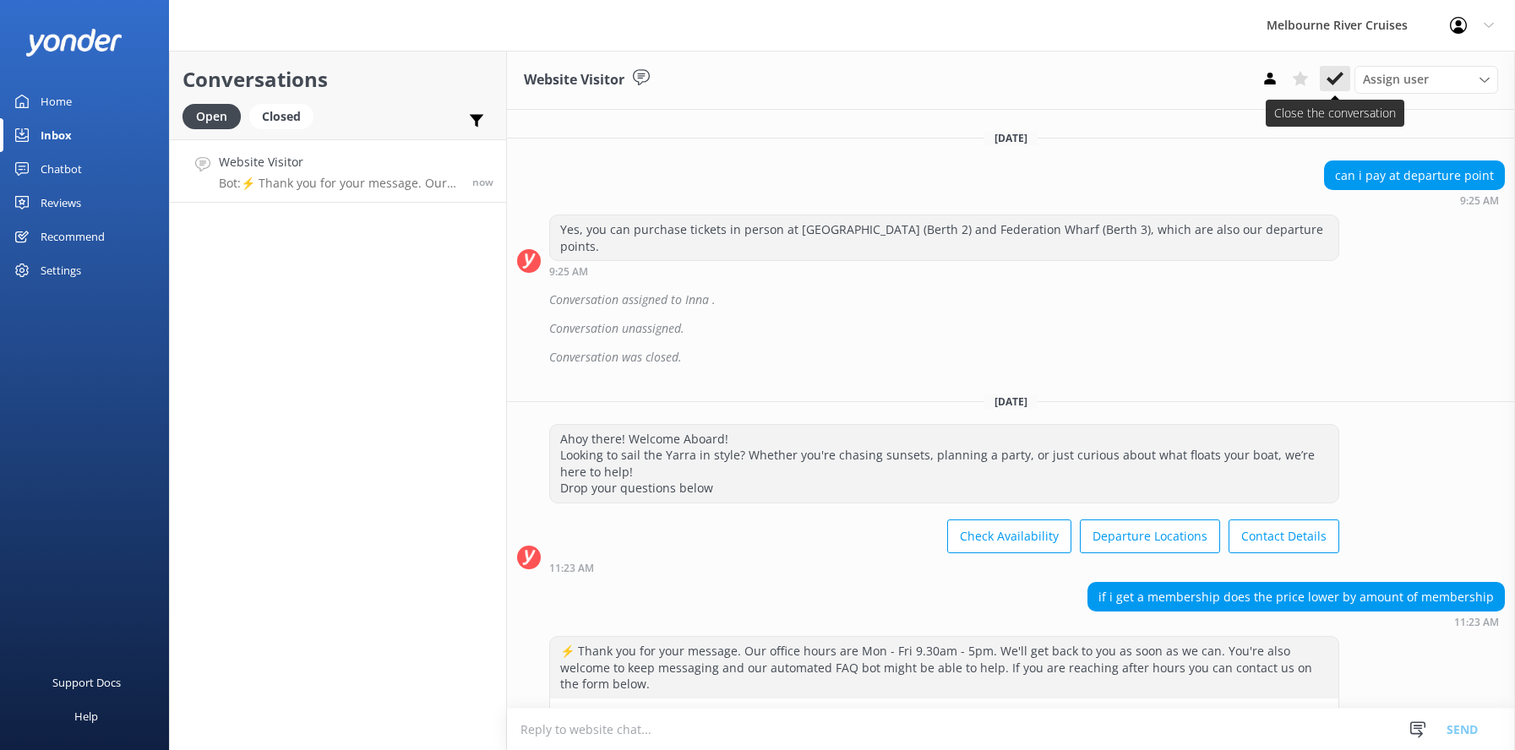
click at [1331, 79] on use at bounding box center [1335, 79] width 17 height 14
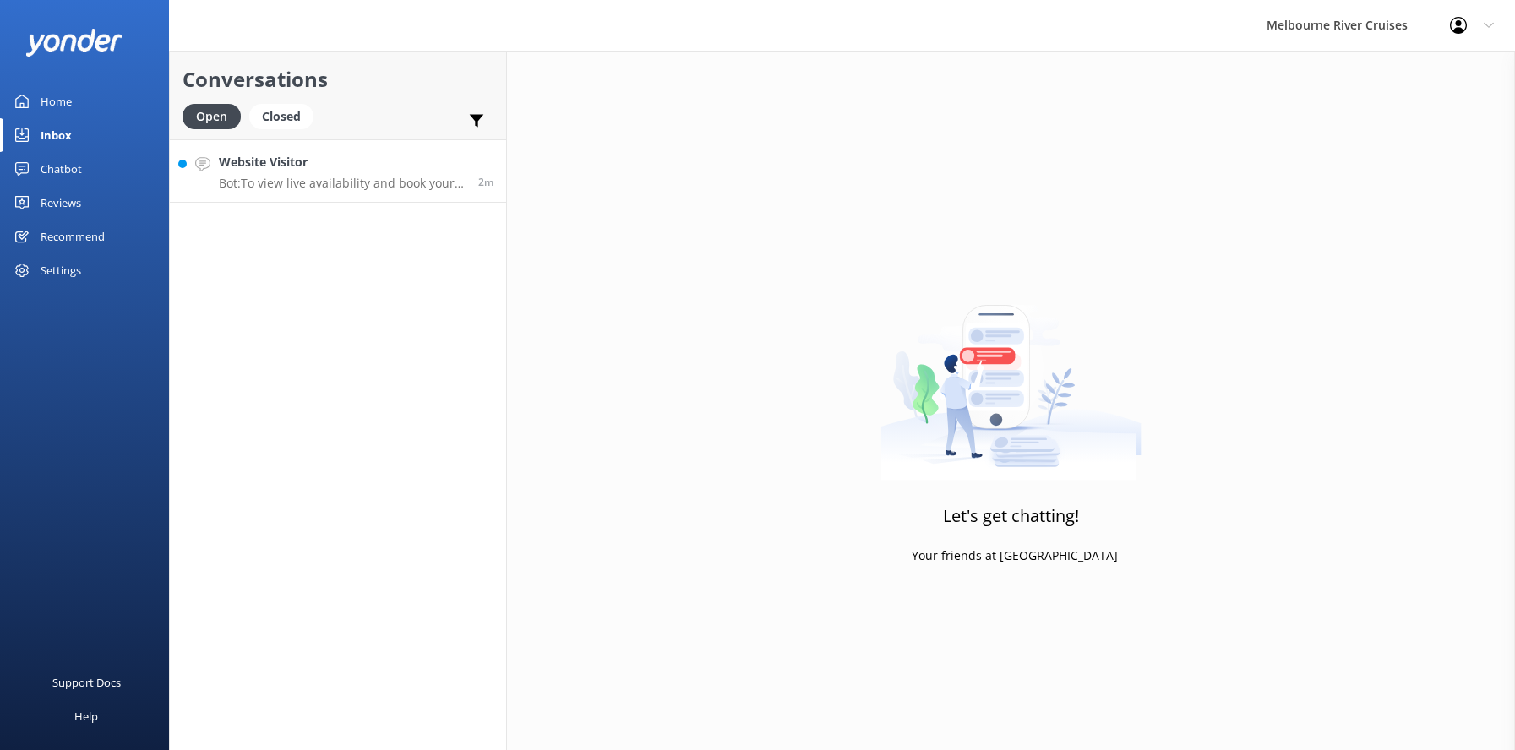
click at [269, 169] on h4 "Website Visitor" at bounding box center [342, 162] width 247 height 19
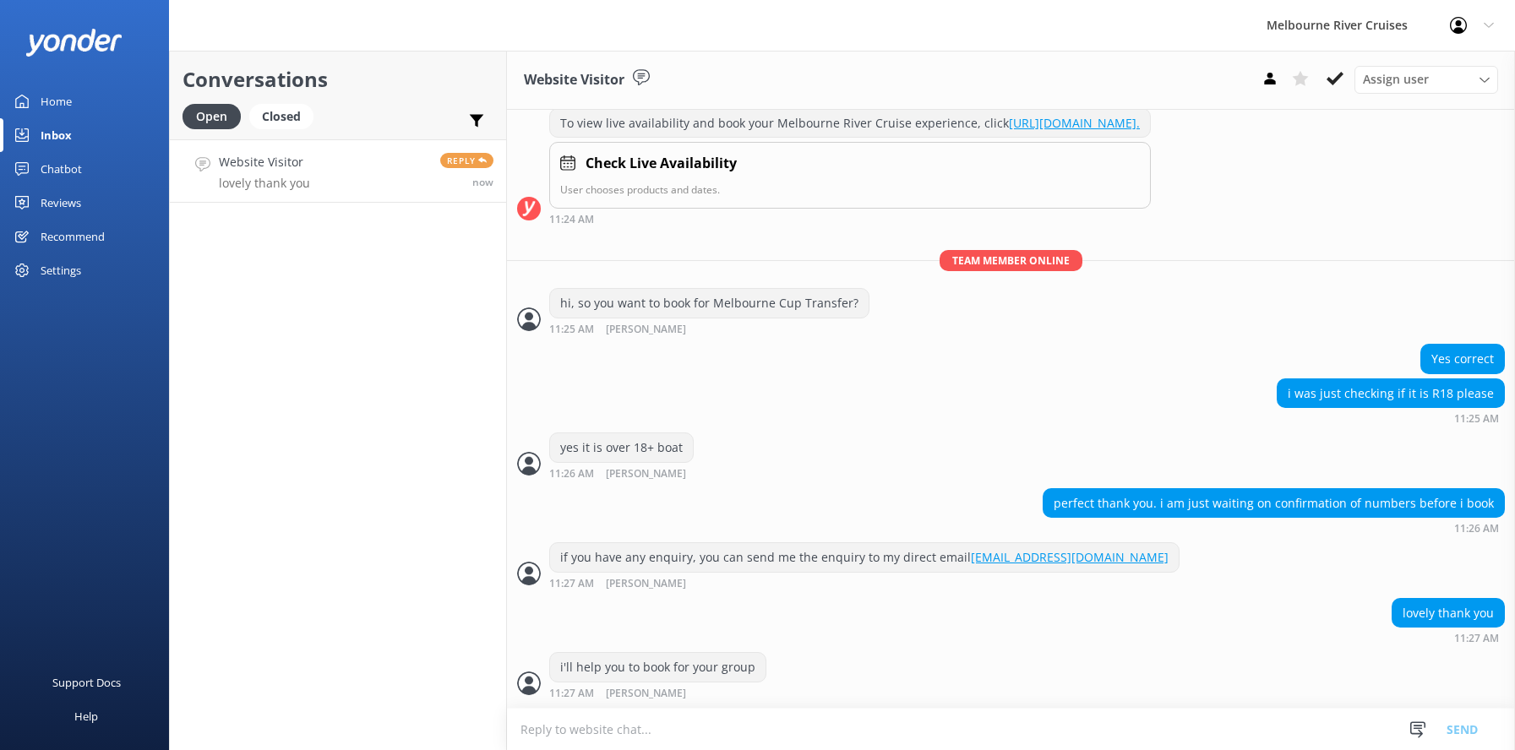
scroll to position [646, 0]
